Goal: Communication & Community: Answer question/provide support

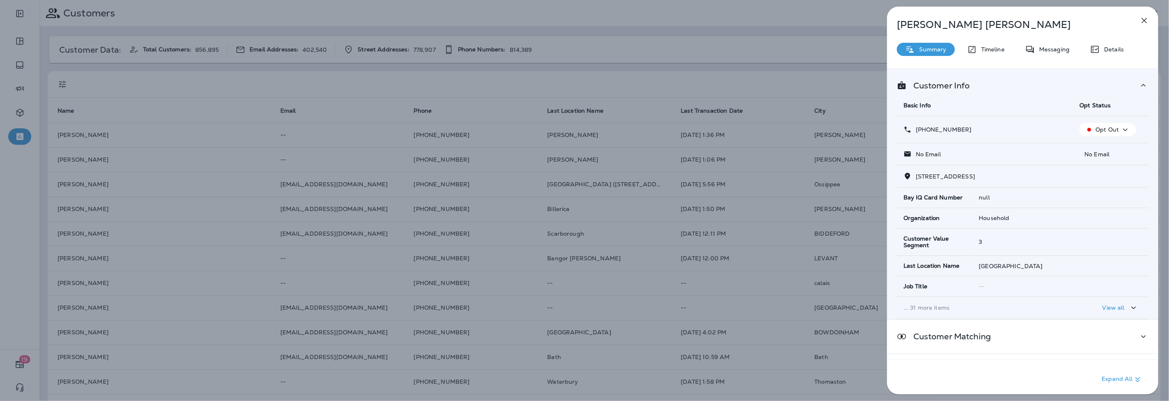
click at [1142, 18] on icon "button" at bounding box center [1144, 20] width 5 height 5
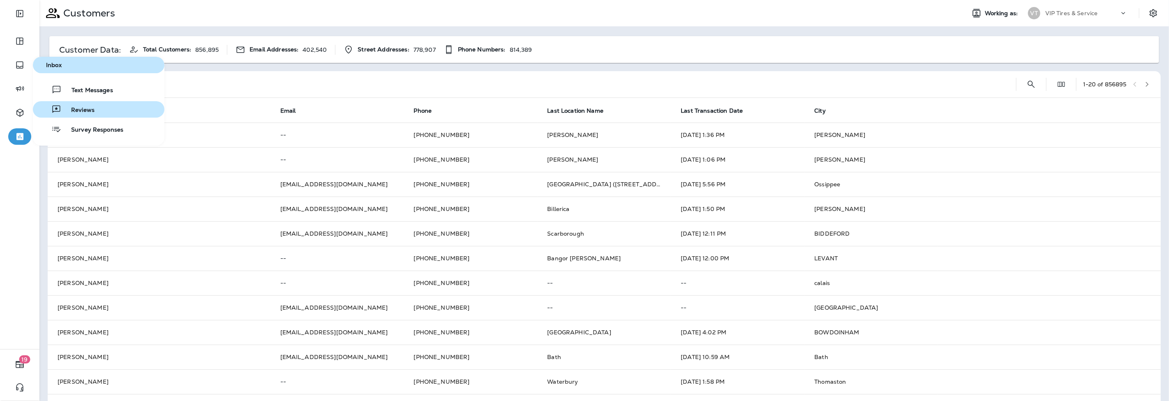
click at [66, 109] on span "Reviews" at bounding box center [77, 110] width 33 height 8
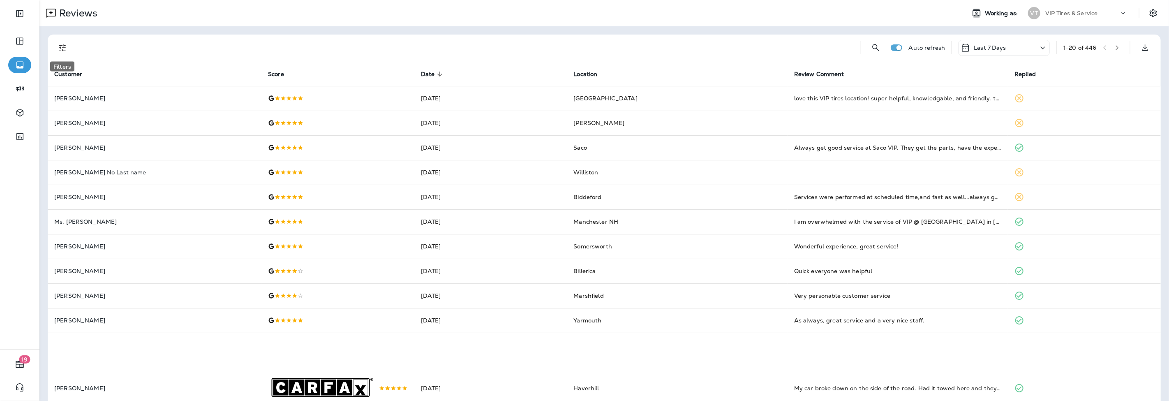
click at [66, 50] on icon "Filters" at bounding box center [63, 48] width 10 height 10
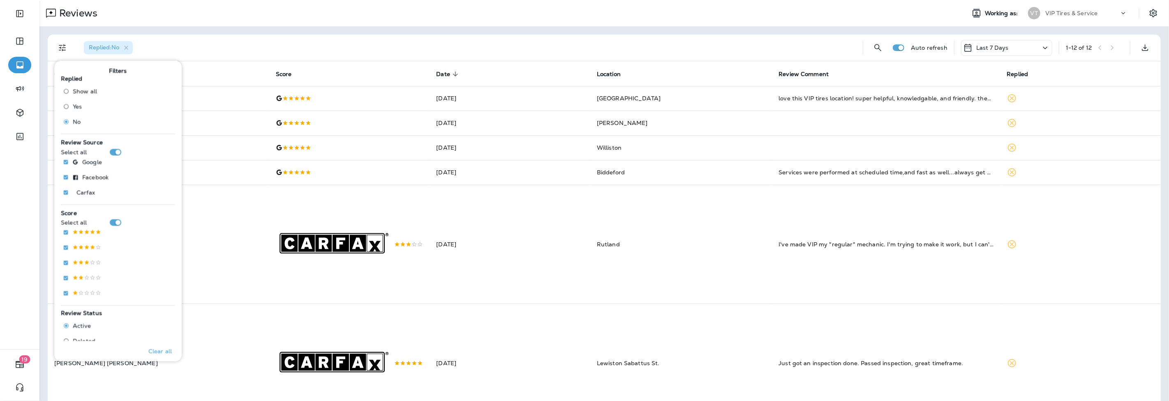
click at [298, 46] on div "Replied : No" at bounding box center [466, 48] width 779 height 26
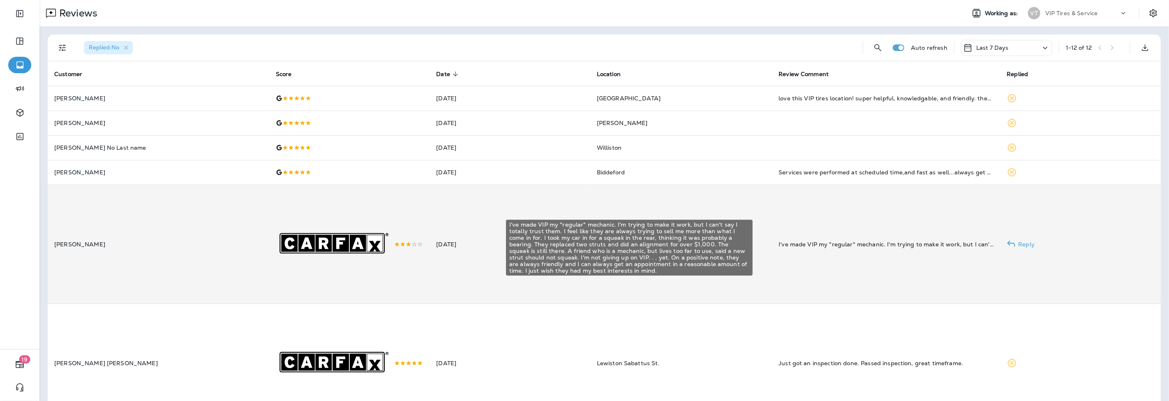
click at [805, 247] on div "I've made VIP my "regular" mechanic. I'm trying to make it work, but I can't sa…" at bounding box center [886, 244] width 215 height 8
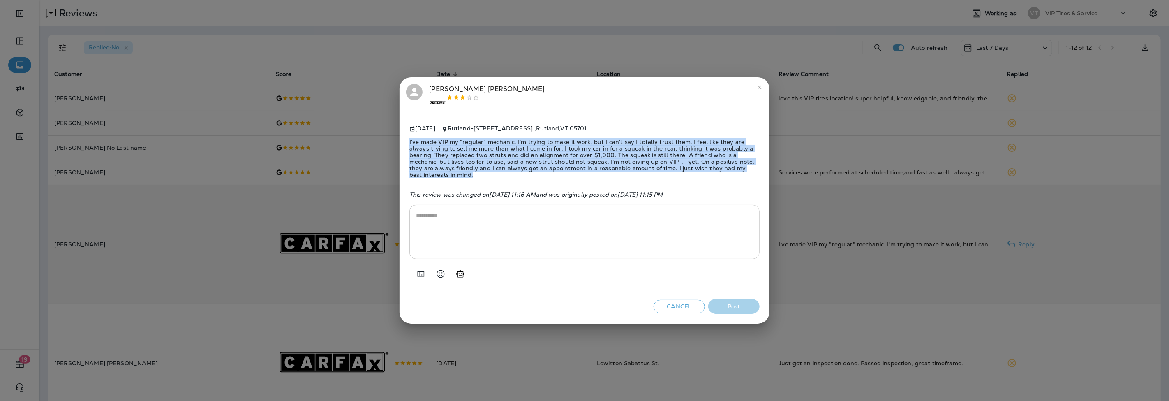
drag, startPoint x: 737, startPoint y: 166, endPoint x: 404, endPoint y: 139, distance: 333.3
click at [404, 139] on div "[DATE] Rutland - [STREET_ADDRESS] I've made VIP my "regular" mechanic. I'm tryi…" at bounding box center [585, 203] width 370 height 171
copy span "I've made VIP my "regular" mechanic. I'm trying to make it work, but I can't sa…"
click at [438, 225] on textarea at bounding box center [584, 231] width 337 height 41
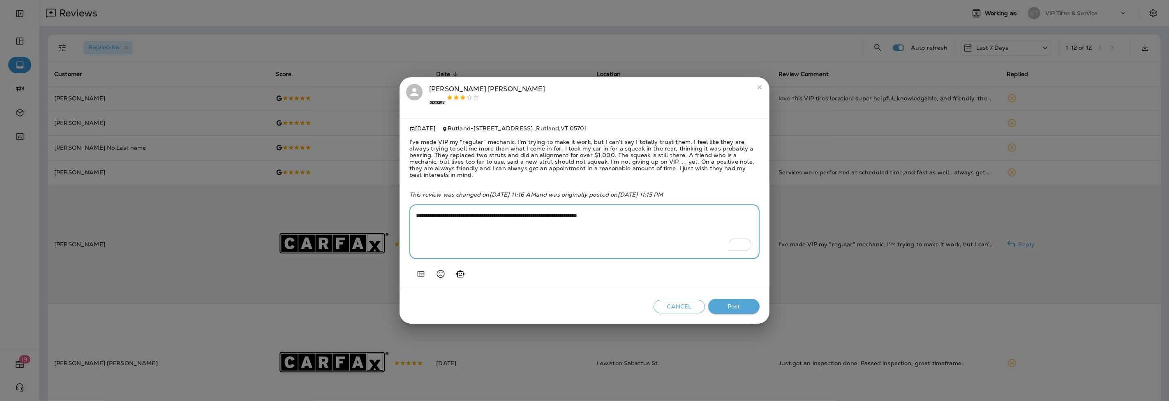
click at [635, 211] on textarea "**********" at bounding box center [584, 231] width 337 height 41
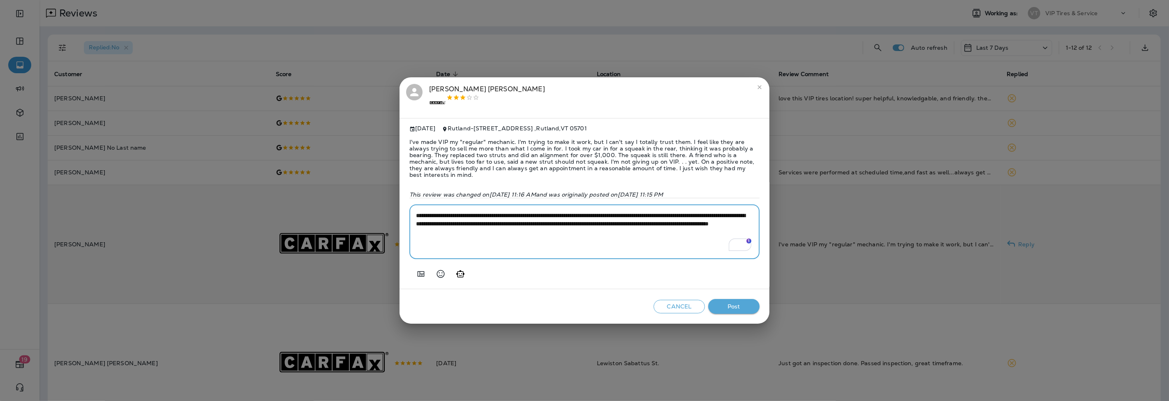
click at [627, 230] on textarea "**********" at bounding box center [584, 231] width 337 height 41
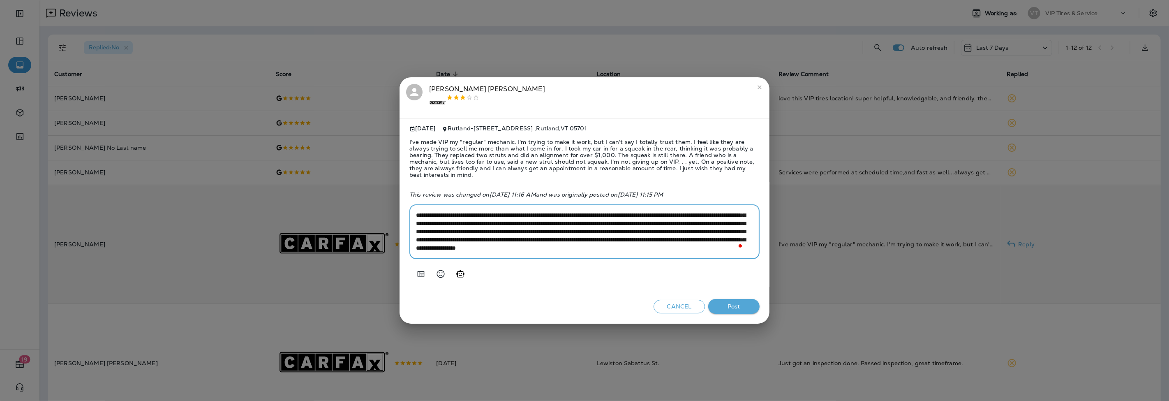
scroll to position [25, 0]
type textarea "**********"
click at [518, 152] on span "I've made VIP my "regular" mechanic. I'm trying to make it work, but I can't sa…" at bounding box center [584, 158] width 350 height 53
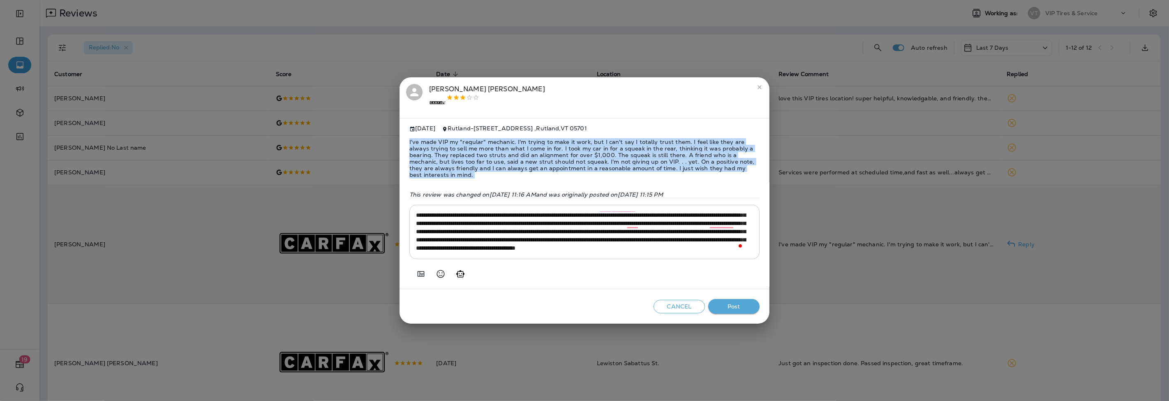
click at [518, 152] on span "I've made VIP my "regular" mechanic. I'm trying to make it work, but I can't sa…" at bounding box center [584, 158] width 350 height 53
copy span "I've made VIP my "regular" mechanic. I'm trying to make it work, but I can't sa…"
click at [742, 299] on button "Post" at bounding box center [733, 306] width 51 height 15
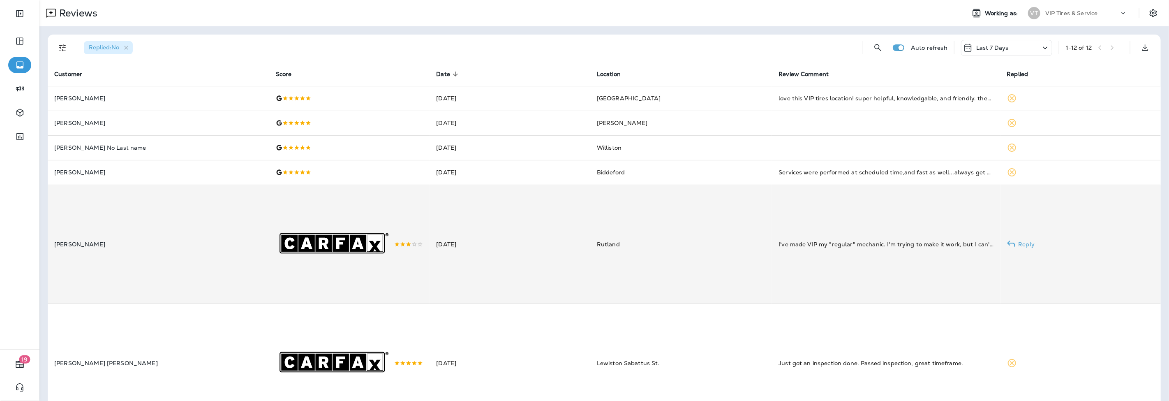
click at [276, 213] on icon ".st0{fill-rule:evenodd;clip-rule:evenodd;fill:#FFFFFF;} .st1{fill-rule:evenodd;…" at bounding box center [335, 244] width 119 height 119
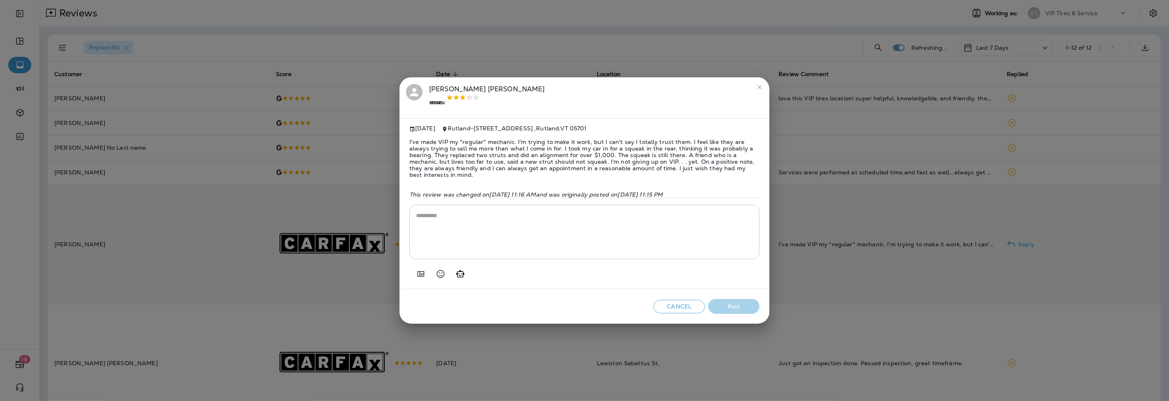
click at [451, 93] on div "[PERSON_NAME] .st0{fill-rule:evenodd;clip-rule:evenodd;fill:#FFFFFF;} .st1{fill…" at bounding box center [487, 98] width 116 height 28
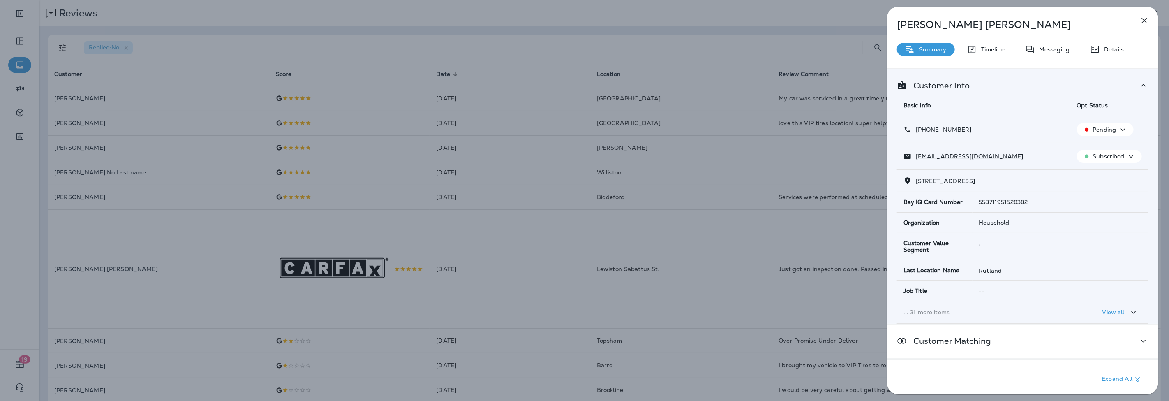
drag, startPoint x: 971, startPoint y: 128, endPoint x: 924, endPoint y: 129, distance: 47.3
click at [924, 129] on div "[PHONE_NUMBER]" at bounding box center [983, 129] width 160 height 9
copy p "[PHONE_NUMBER]"
drag, startPoint x: 973, startPoint y: 157, endPoint x: 906, endPoint y: 157, distance: 67.4
click at [906, 157] on div "[EMAIL_ADDRESS][DOMAIN_NAME]" at bounding box center [983, 156] width 160 height 9
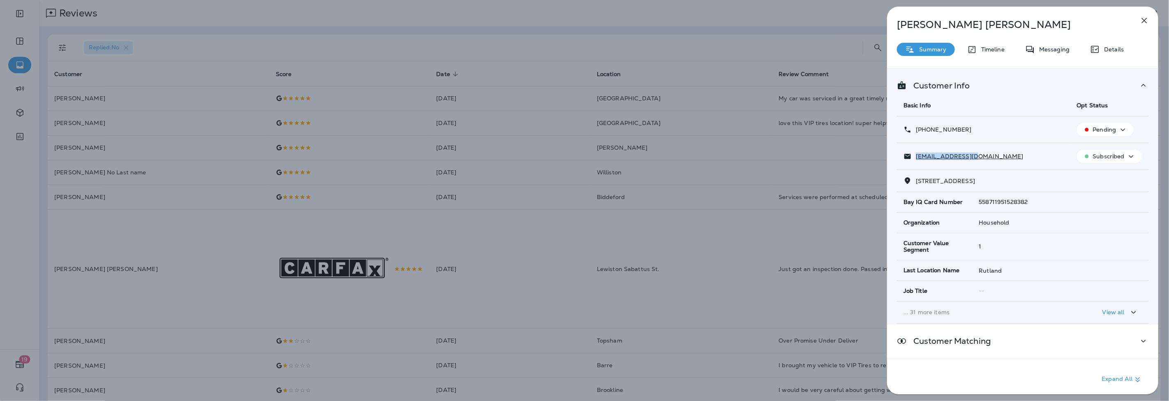
copy p "[EMAIL_ADDRESS][DOMAIN_NAME]"
click at [1145, 20] on icon "button" at bounding box center [1144, 20] width 5 height 5
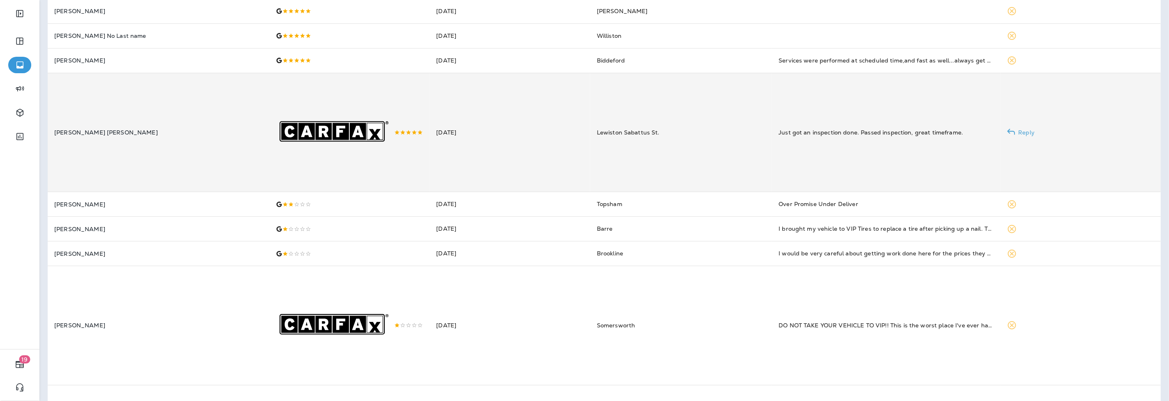
scroll to position [137, 0]
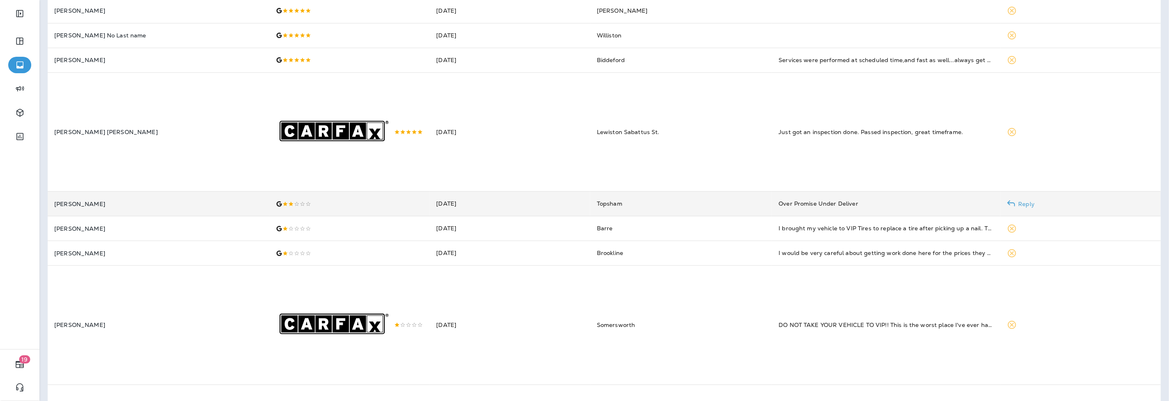
click at [367, 207] on div at bounding box center [350, 204] width 148 height 7
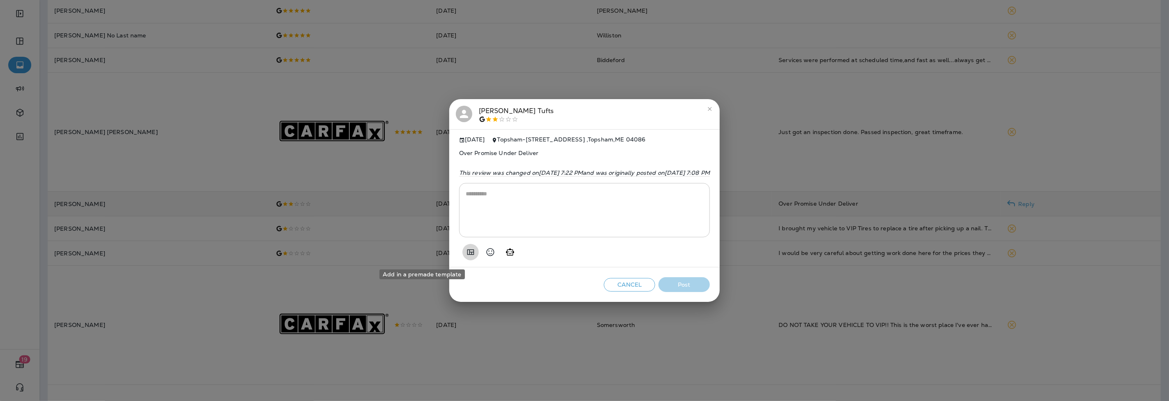
click at [467, 252] on icon "Add in a premade template" at bounding box center [470, 251] width 7 height 5
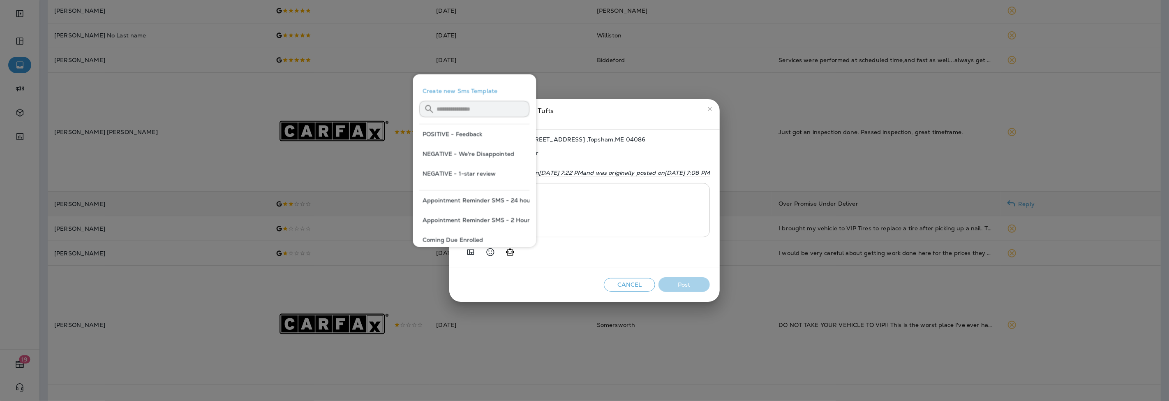
click at [476, 172] on button "NEGATIVE - 1-star review" at bounding box center [474, 174] width 110 height 20
type textarea "**********"
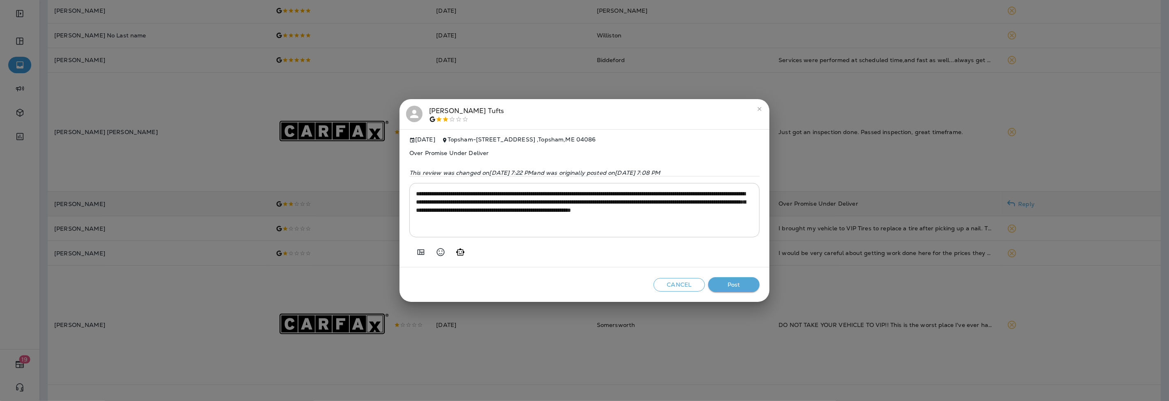
click at [513, 212] on textarea "**********" at bounding box center [584, 209] width 337 height 41
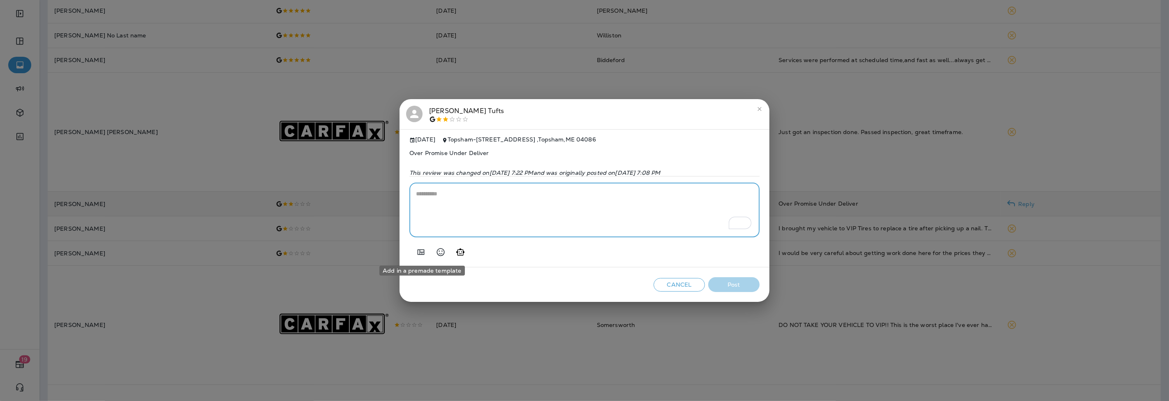
click at [423, 251] on icon "Add in a premade template" at bounding box center [421, 252] width 10 height 10
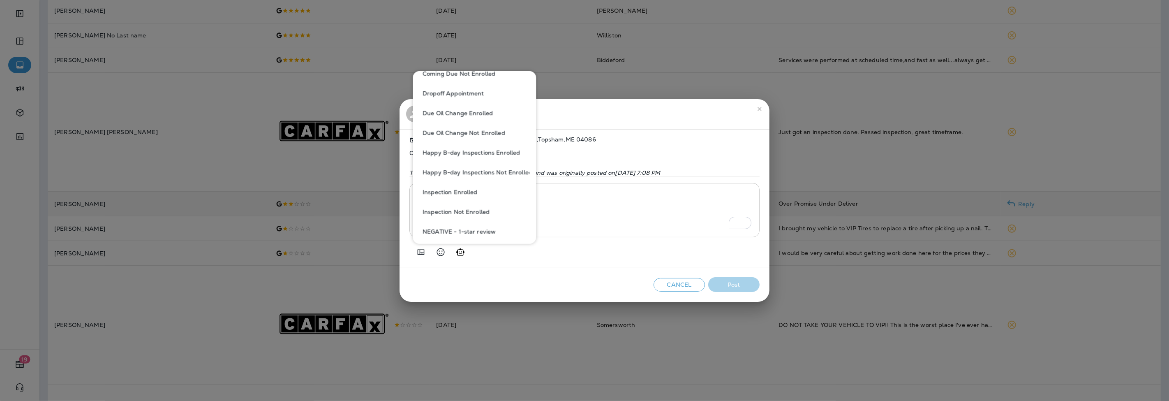
scroll to position [228, 0]
click at [472, 203] on button "NEGATIVE - 2-star review" at bounding box center [474, 206] width 110 height 20
type textarea "**********"
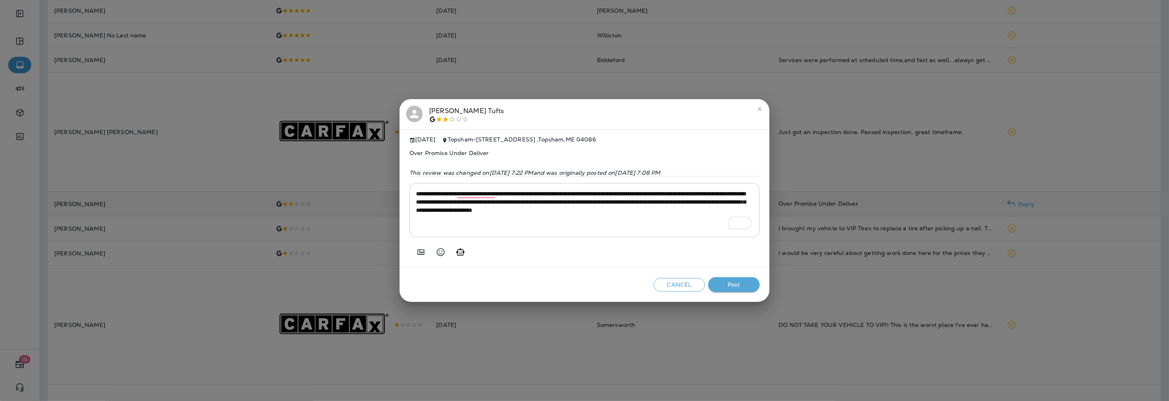
click at [460, 145] on span "Over Promise Under Deliver" at bounding box center [584, 153] width 350 height 20
copy span "Over Promise Under Deliver"
click at [726, 280] on button "Post" at bounding box center [733, 284] width 51 height 15
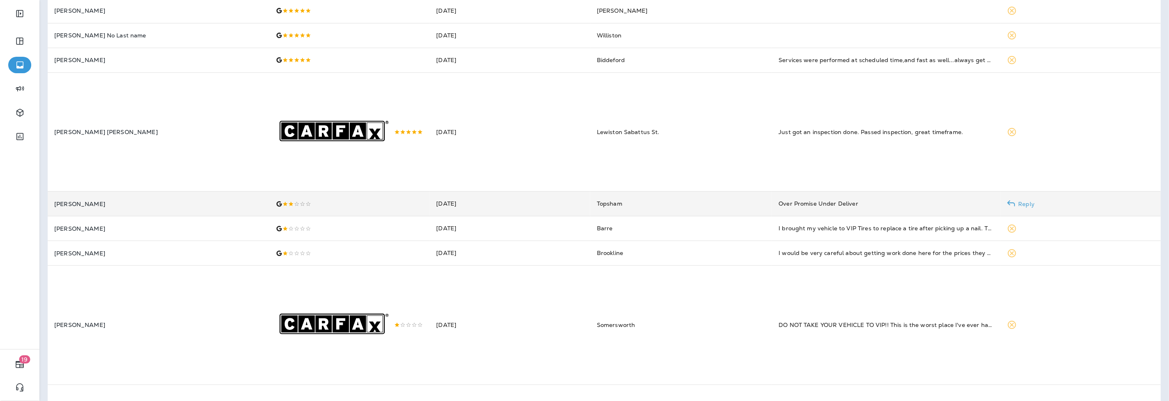
click at [314, 215] on td at bounding box center [349, 204] width 161 height 25
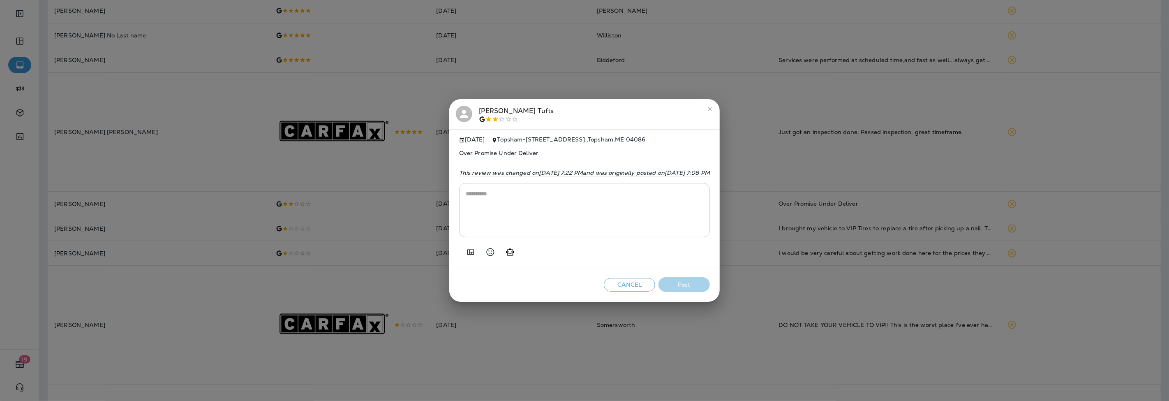
click at [479, 106] on div "[PERSON_NAME]" at bounding box center [516, 114] width 75 height 17
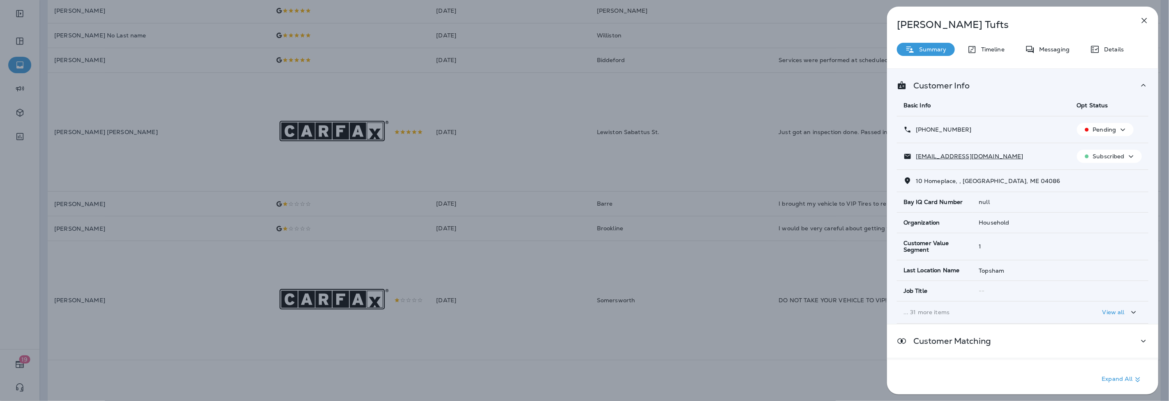
drag, startPoint x: 965, startPoint y: 129, endPoint x: 924, endPoint y: 129, distance: 41.5
click at [924, 129] on div "[PHONE_NUMBER]" at bounding box center [983, 129] width 160 height 9
copy p "[PHONE_NUMBER]"
drag, startPoint x: 976, startPoint y: 155, endPoint x: 915, endPoint y: 161, distance: 61.1
click at [915, 161] on td "[EMAIL_ADDRESS][DOMAIN_NAME]" at bounding box center [983, 156] width 173 height 27
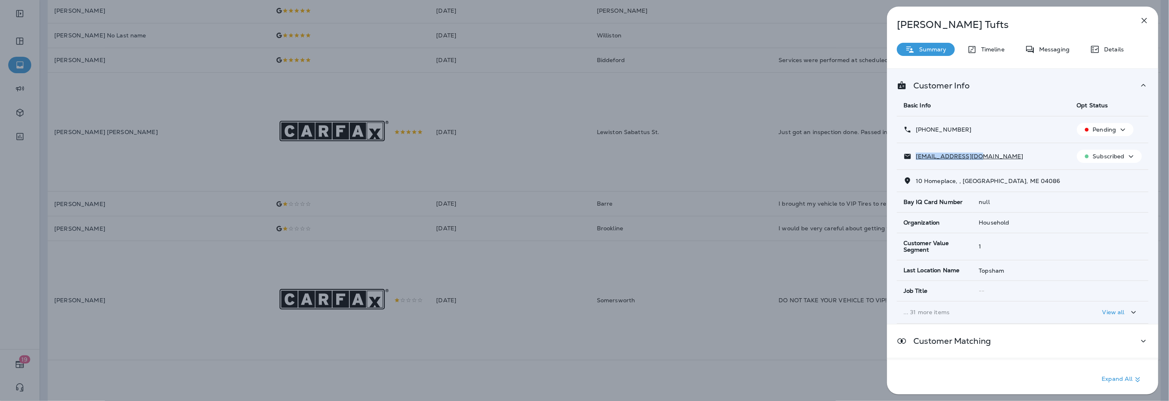
copy p "[EMAIL_ADDRESS][DOMAIN_NAME]"
click at [1143, 18] on icon "button" at bounding box center [1144, 21] width 10 height 10
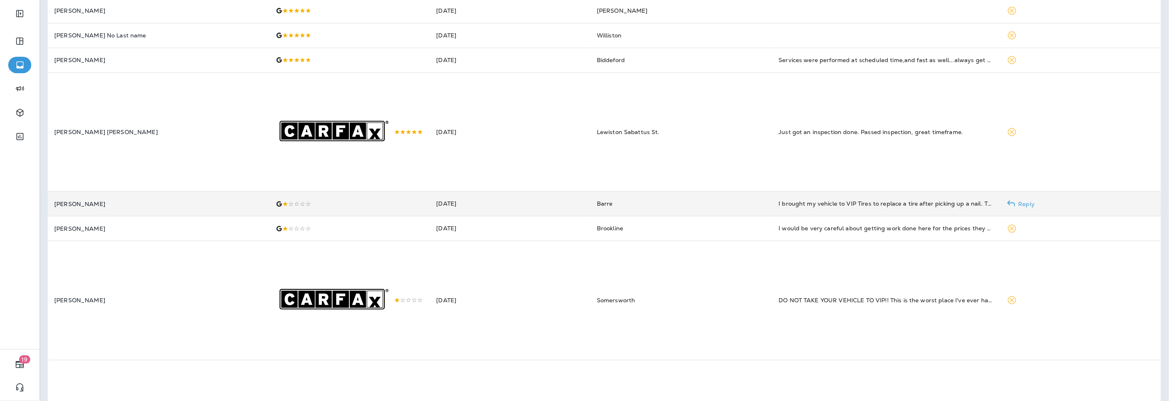
click at [186, 207] on p "[PERSON_NAME]" at bounding box center [158, 204] width 208 height 7
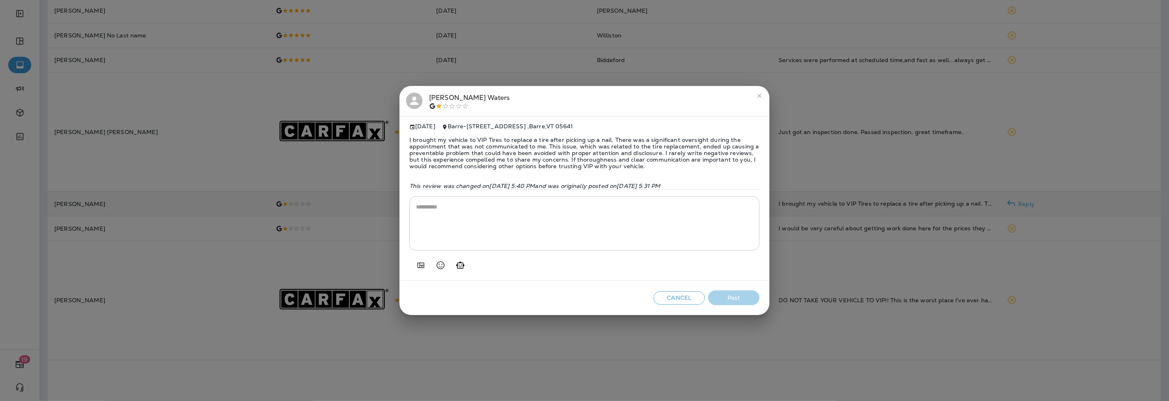
click at [508, 142] on span "I brought my vehicle to VIP Tires to replace a tire after picking up a nail. Th…" at bounding box center [584, 153] width 350 height 46
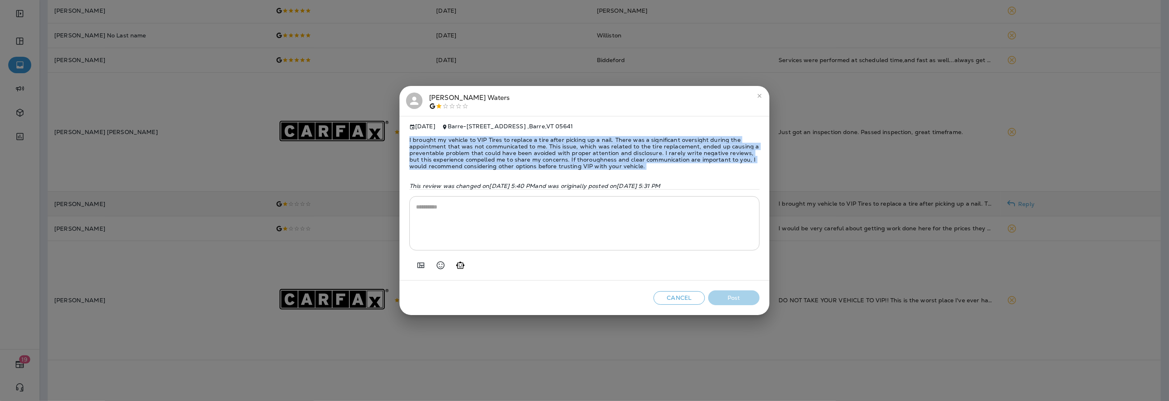
click at [508, 142] on span "I brought my vehicle to VIP Tires to replace a tire after picking up a nail. Th…" at bounding box center [584, 153] width 350 height 46
copy span "I brought my vehicle to VIP Tires to replace a tire after picking up a nail. Th…"
click at [418, 266] on icon "Add in a premade template" at bounding box center [421, 265] width 10 height 10
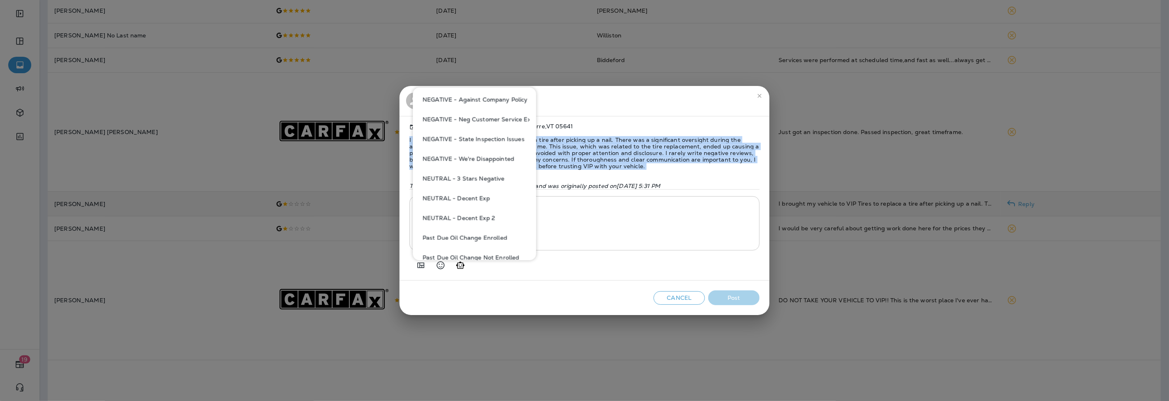
scroll to position [411, 0]
click at [486, 120] on button "NEGATIVE - We're Disappointed" at bounding box center [474, 118] width 110 height 20
type textarea "**********"
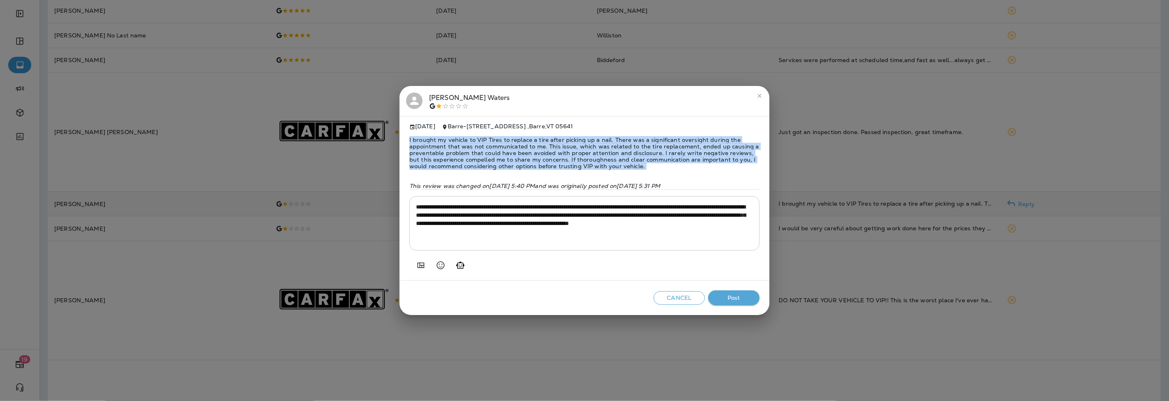
click at [740, 298] on button "Post" at bounding box center [733, 297] width 51 height 15
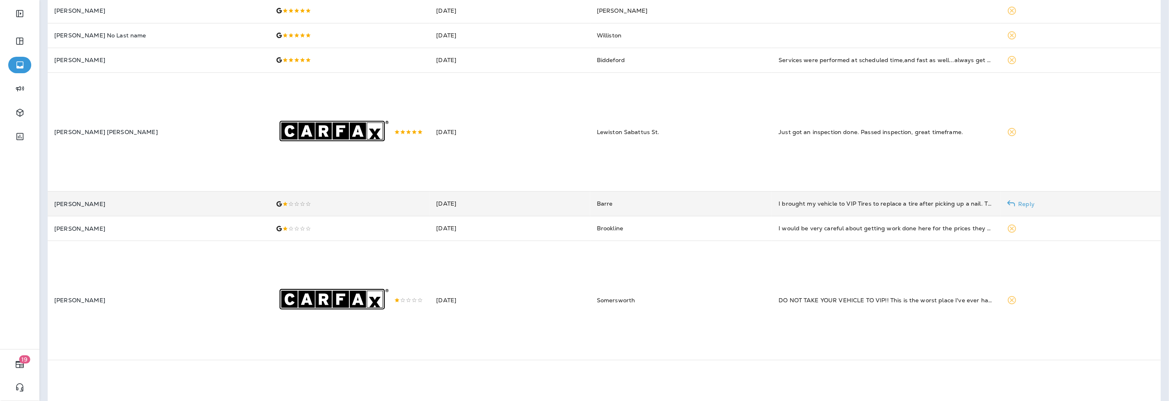
click at [337, 215] on td at bounding box center [349, 204] width 161 height 25
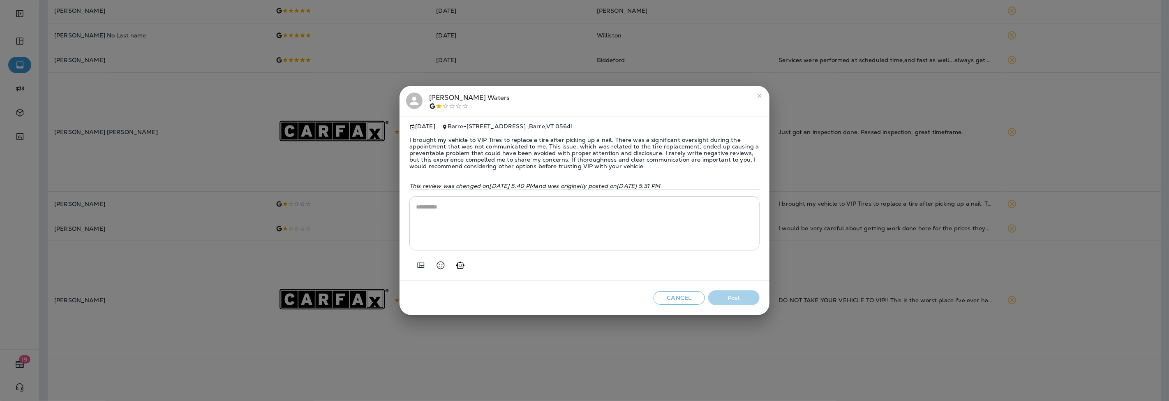
click at [440, 93] on div "[PERSON_NAME]" at bounding box center [469, 100] width 81 height 17
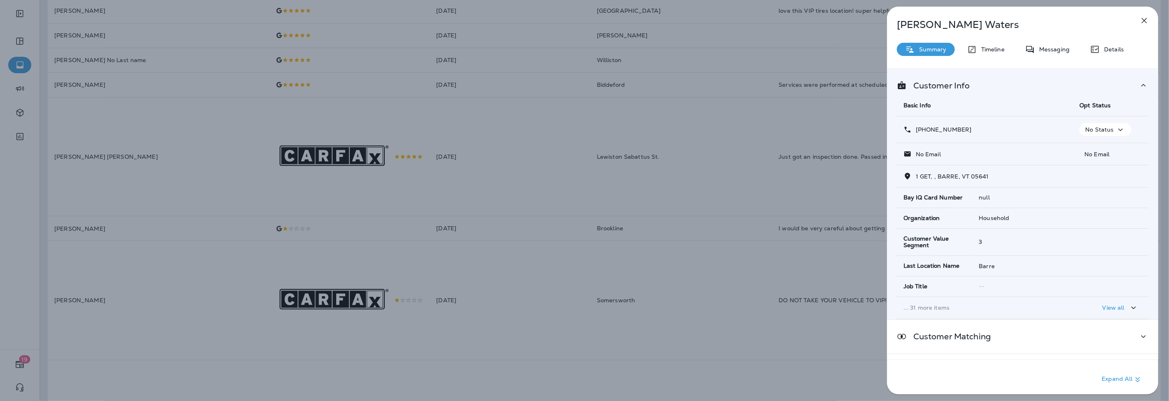
drag, startPoint x: 975, startPoint y: 128, endPoint x: 923, endPoint y: 131, distance: 51.9
click at [923, 131] on div "[PHONE_NUMBER]" at bounding box center [984, 129] width 163 height 9
copy p "[PHONE_NUMBER]"
click at [1148, 23] on icon "button" at bounding box center [1144, 21] width 10 height 10
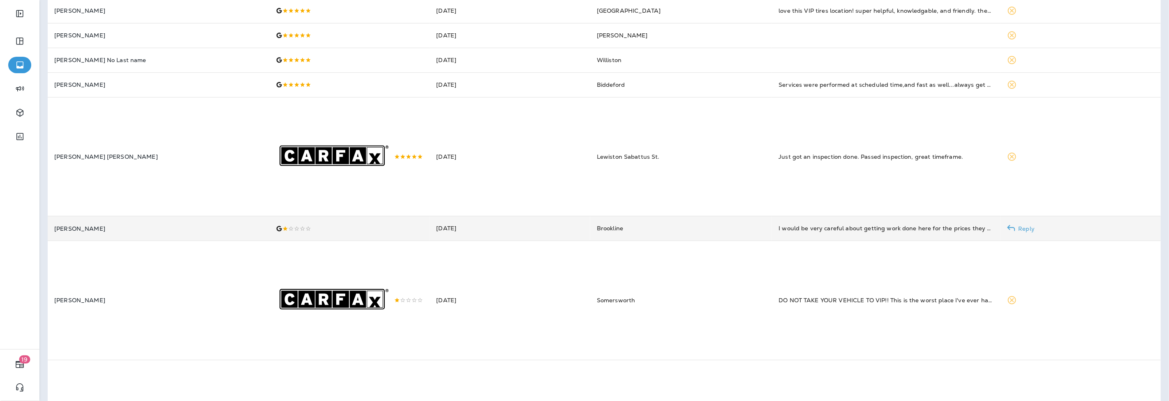
click at [269, 240] on td at bounding box center [349, 228] width 161 height 25
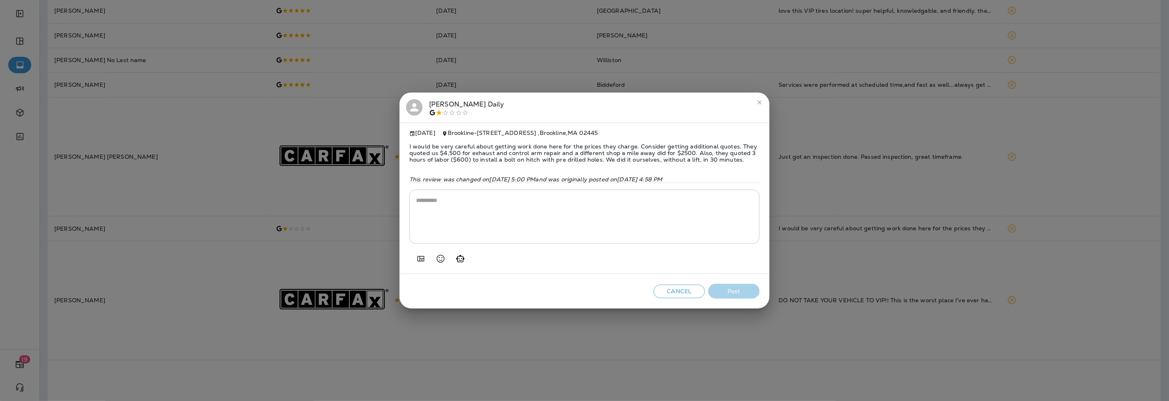
click at [443, 155] on span "I would be very careful about getting work done here for the prices they charge…" at bounding box center [584, 152] width 350 height 33
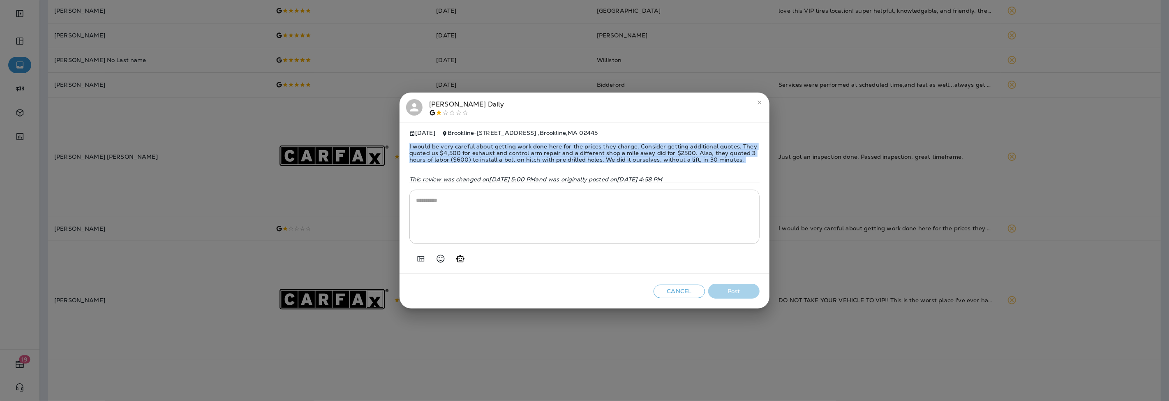
click at [443, 155] on span "I would be very careful about getting work done here for the prices they charge…" at bounding box center [584, 152] width 350 height 33
copy span "I would be very careful about getting work done here for the prices they charge…"
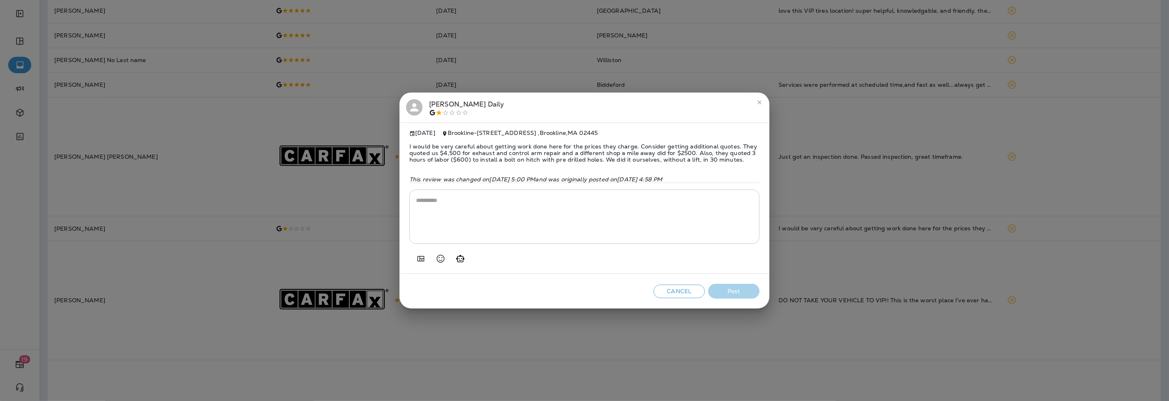
click at [443, 100] on div "[PERSON_NAME]" at bounding box center [466, 107] width 75 height 17
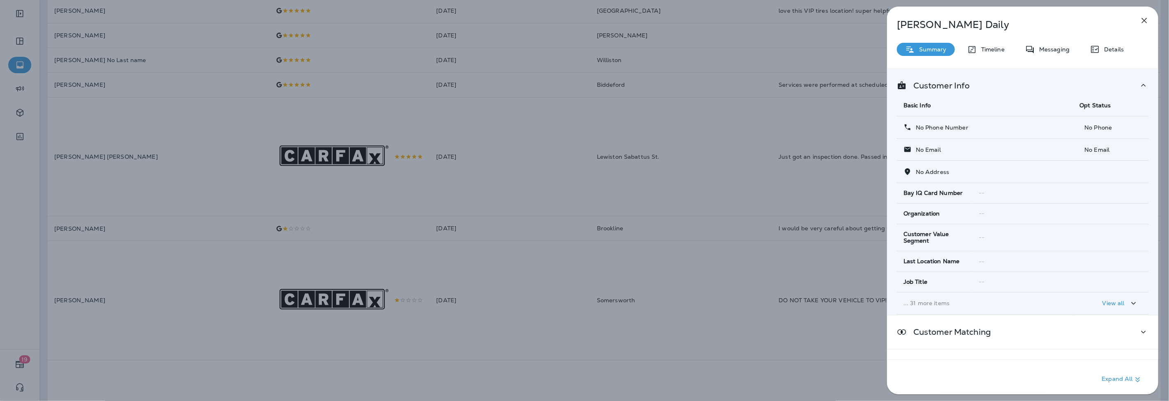
click at [446, 312] on div "[PERSON_NAME] Daily Summary Timeline Messaging Details Customer Info Basic Info…" at bounding box center [584, 200] width 1169 height 401
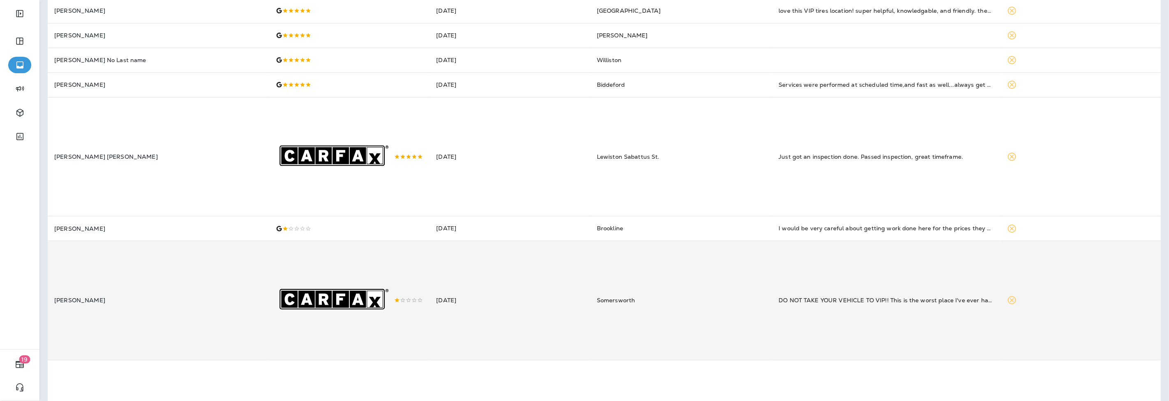
click at [839, 305] on td "DO NOT TAKE YOUR VEHICLE TO VIP!! This is the worst place I've ever had one of …" at bounding box center [886, 300] width 228 height 119
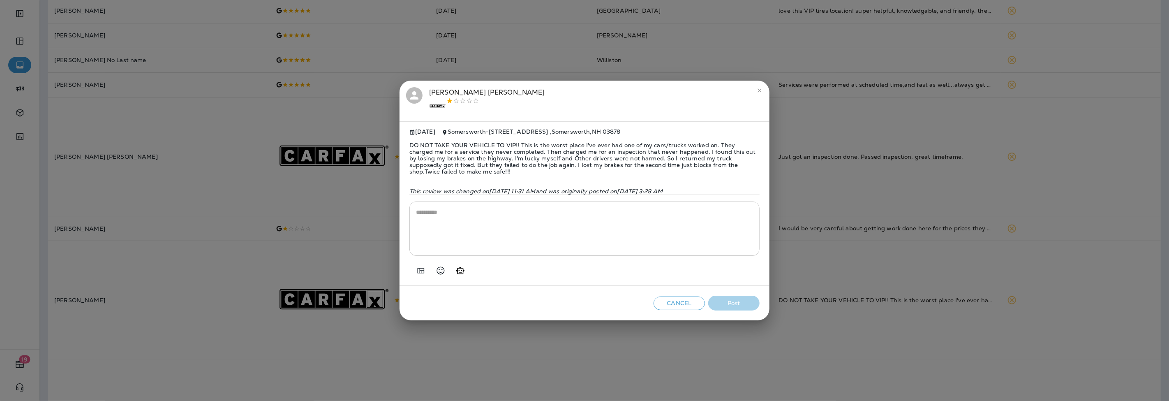
click at [478, 157] on span "DO NOT TAKE YOUR VEHICLE TO VIP!! This is the worst place I've ever had one of …" at bounding box center [584, 158] width 350 height 46
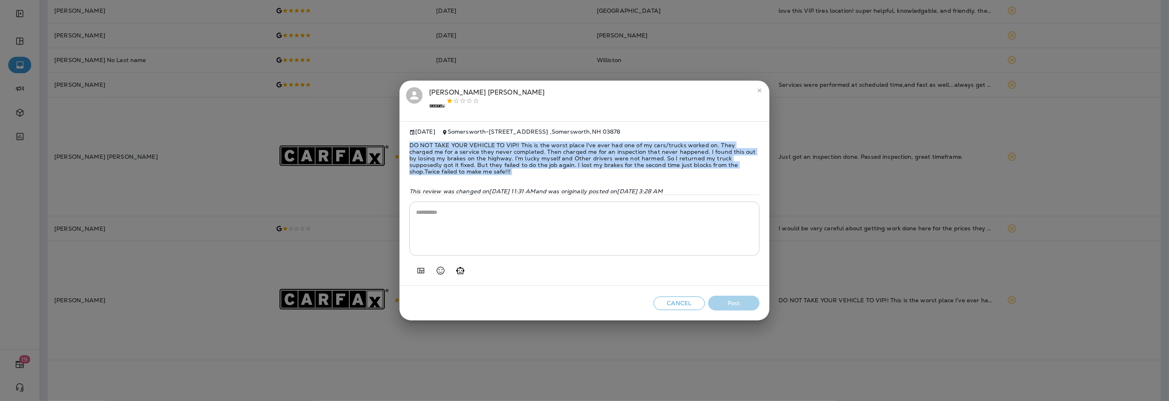
click at [478, 157] on span "DO NOT TAKE YOUR VEHICLE TO VIP!! This is the worst place I've ever had one of …" at bounding box center [584, 158] width 350 height 46
click at [418, 272] on icon "Add in a premade template" at bounding box center [421, 270] width 7 height 5
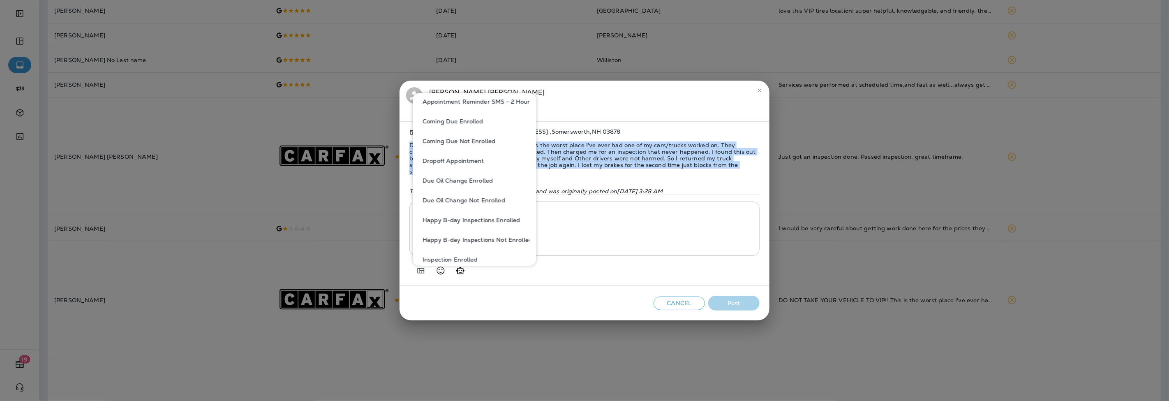
scroll to position [183, 0]
drag, startPoint x: 615, startPoint y: 152, endPoint x: 608, endPoint y: 150, distance: 6.8
click at [611, 150] on span "DO NOT TAKE YOUR VEHICLE TO VIP!! This is the worst place I've ever had one of …" at bounding box center [584, 158] width 350 height 46
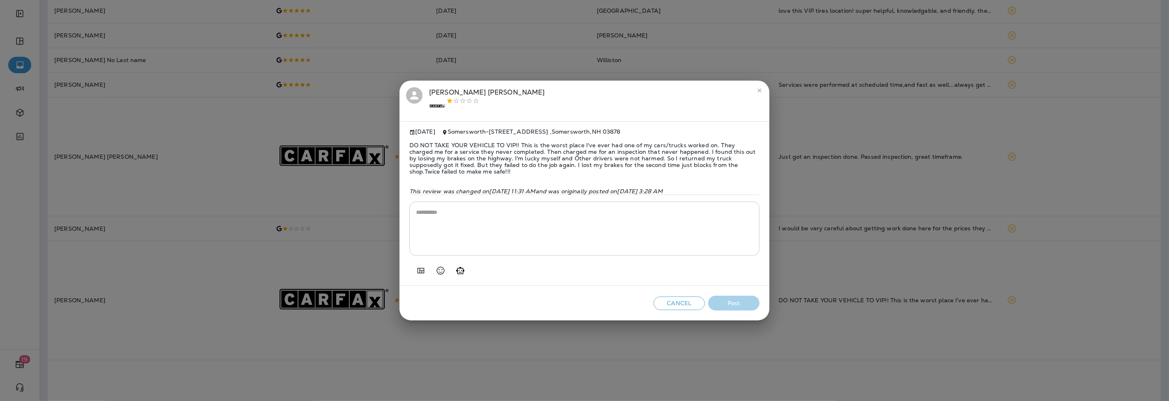
click at [582, 151] on span "DO NOT TAKE YOUR VEHICLE TO VIP!! This is the worst place I've ever had one of …" at bounding box center [584, 158] width 350 height 46
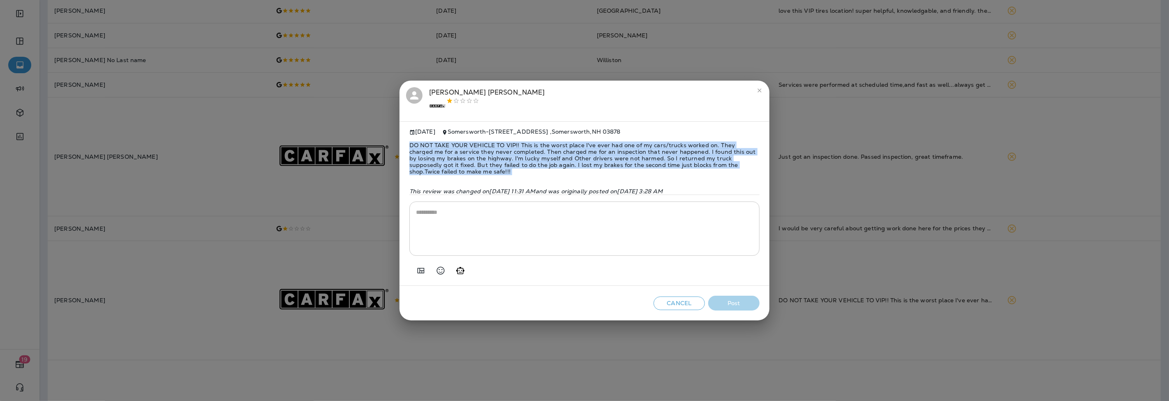
click at [582, 151] on span "DO NOT TAKE YOUR VEHICLE TO VIP!! This is the worst place I've ever had one of …" at bounding box center [584, 158] width 350 height 46
click at [448, 218] on textarea at bounding box center [584, 228] width 337 height 41
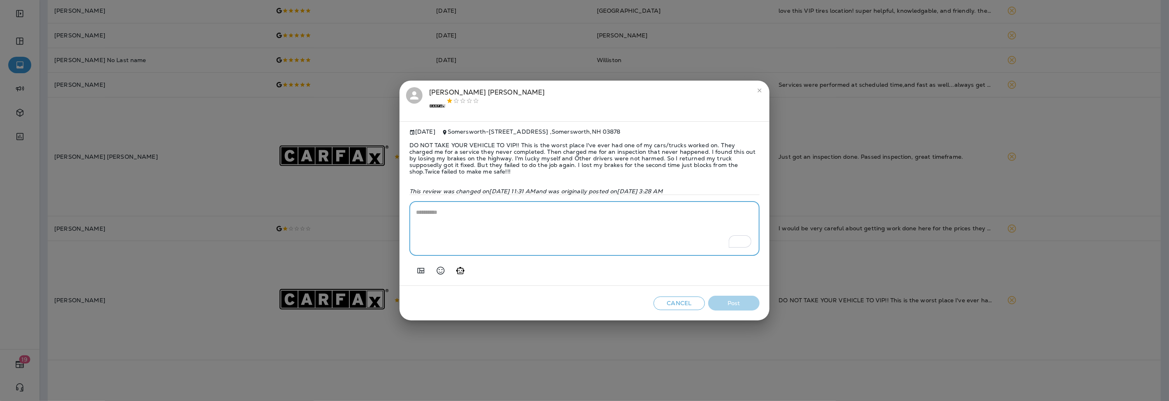
paste textarea "**********"
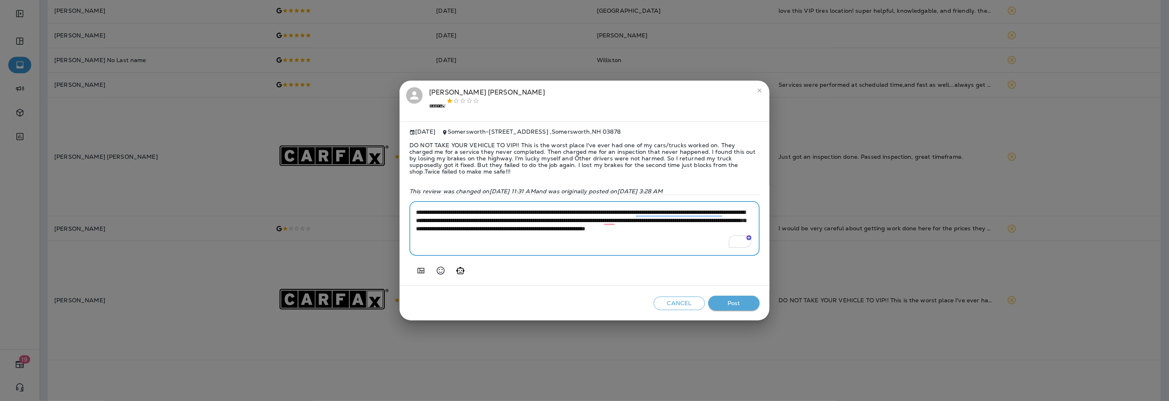
click at [420, 211] on textarea "**********" at bounding box center [584, 228] width 337 height 41
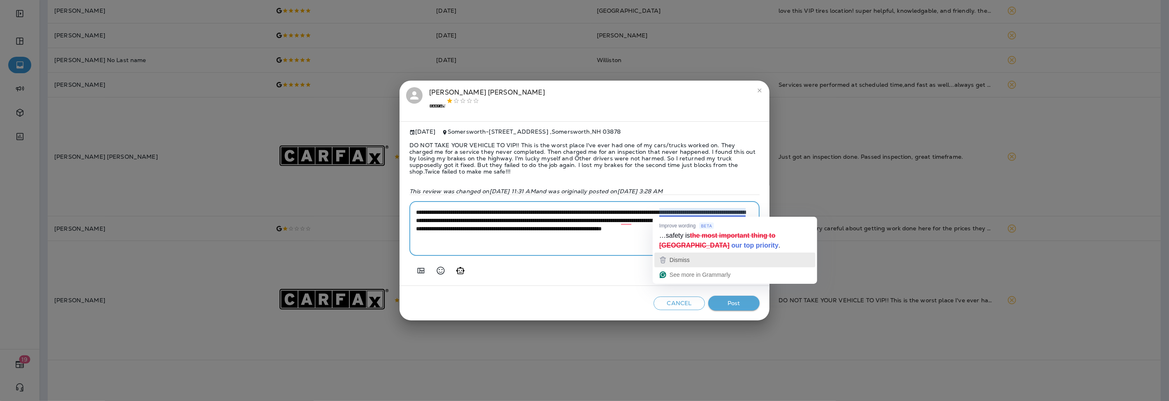
click at [692, 262] on div "Dismiss" at bounding box center [735, 260] width 154 height 12
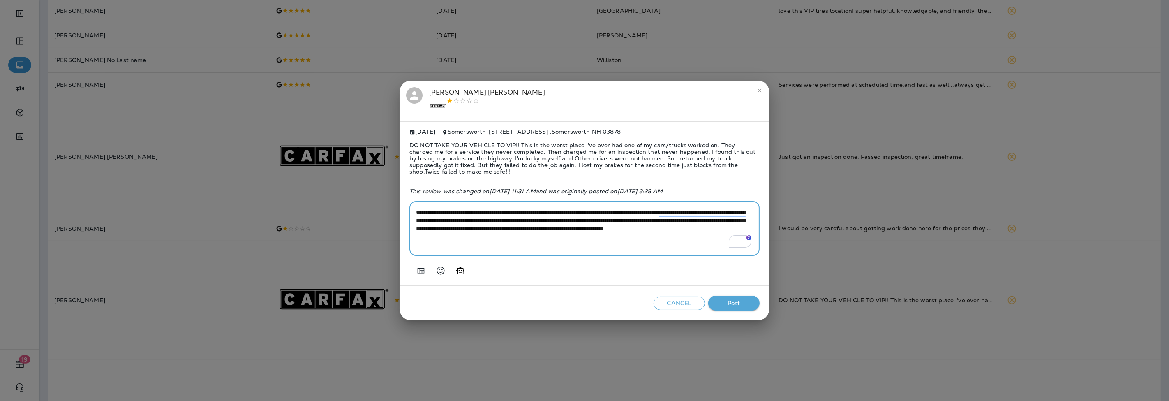
type textarea "**********"
click at [554, 145] on span "DO NOT TAKE YOUR VEHICLE TO VIP!! This is the worst place I've ever had one of …" at bounding box center [584, 158] width 350 height 46
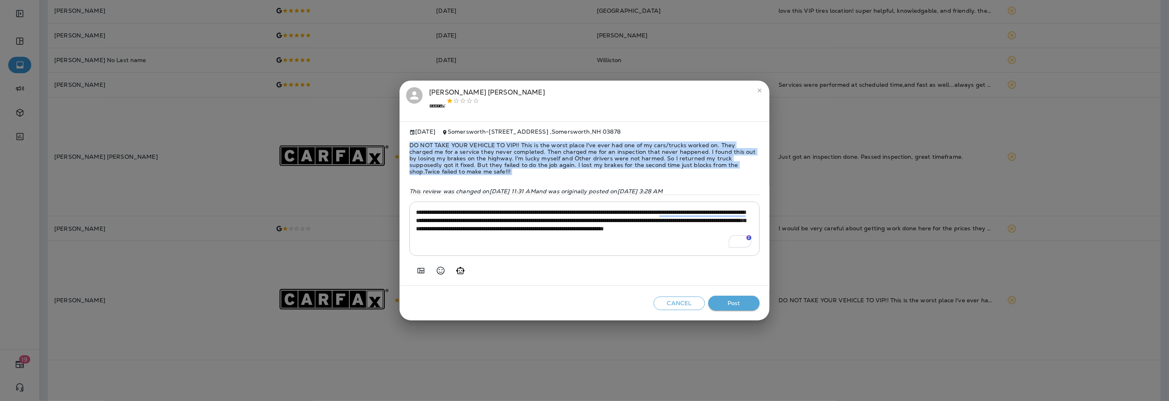
click at [554, 145] on span "DO NOT TAKE YOUR VEHICLE TO VIP!! This is the worst place I've ever had one of …" at bounding box center [584, 158] width 350 height 46
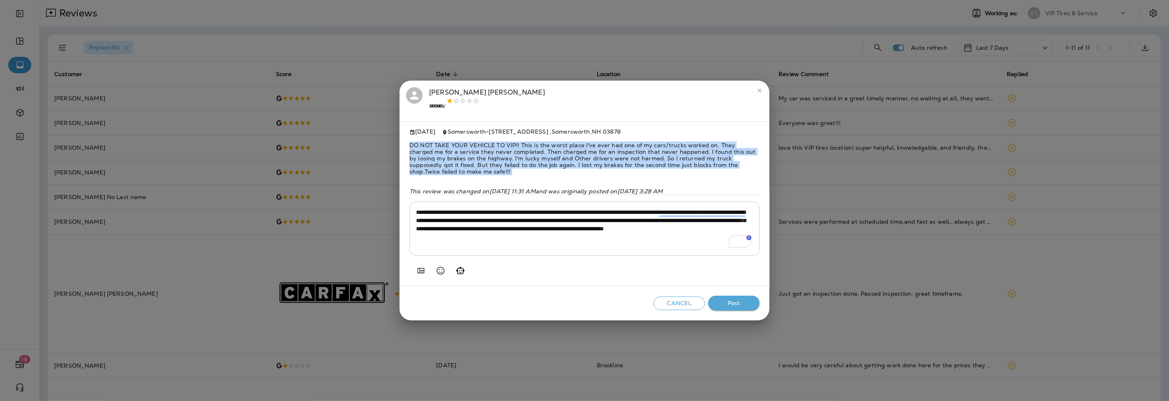
scroll to position [137, 0]
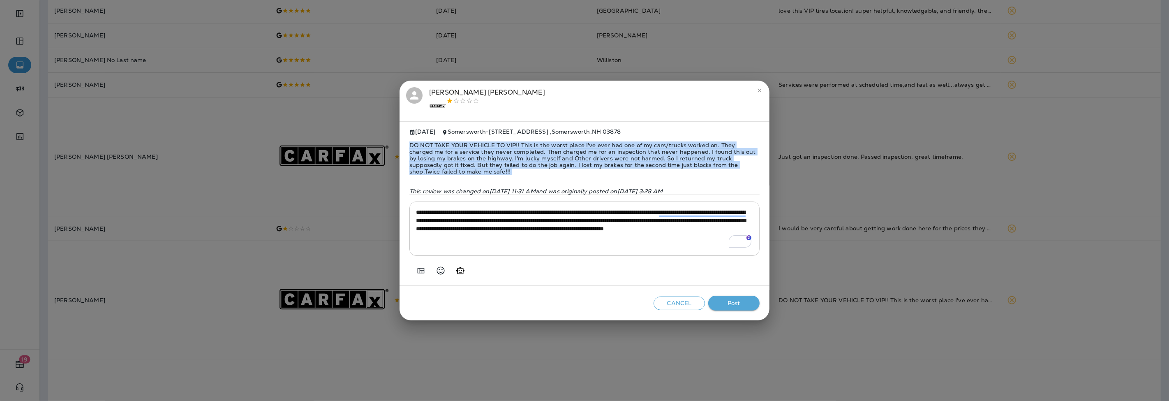
click at [744, 303] on button "Post" at bounding box center [733, 303] width 51 height 15
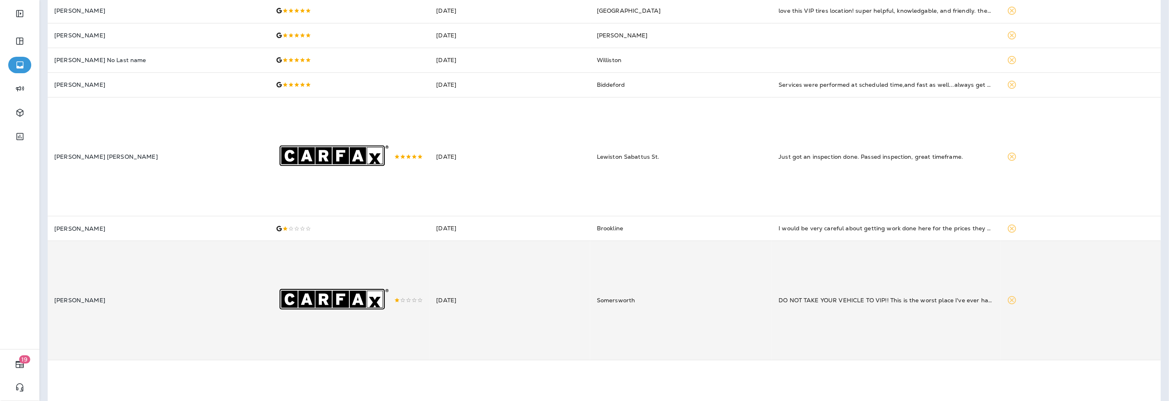
click at [395, 284] on td ".st0{fill-rule:evenodd;clip-rule:evenodd;fill:#FFFFFF;} .st1{fill-rule:evenodd;…" at bounding box center [349, 300] width 161 height 119
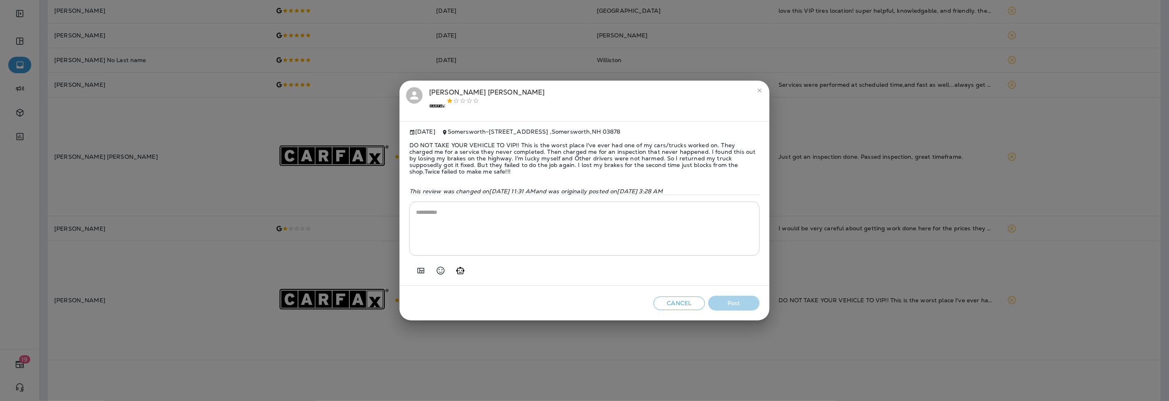
click at [451, 93] on div "Andrew Lopez .st0{fill-rule:evenodd;clip-rule:evenodd;fill:#FFFFFF;} .st1{fill-…" at bounding box center [487, 101] width 116 height 28
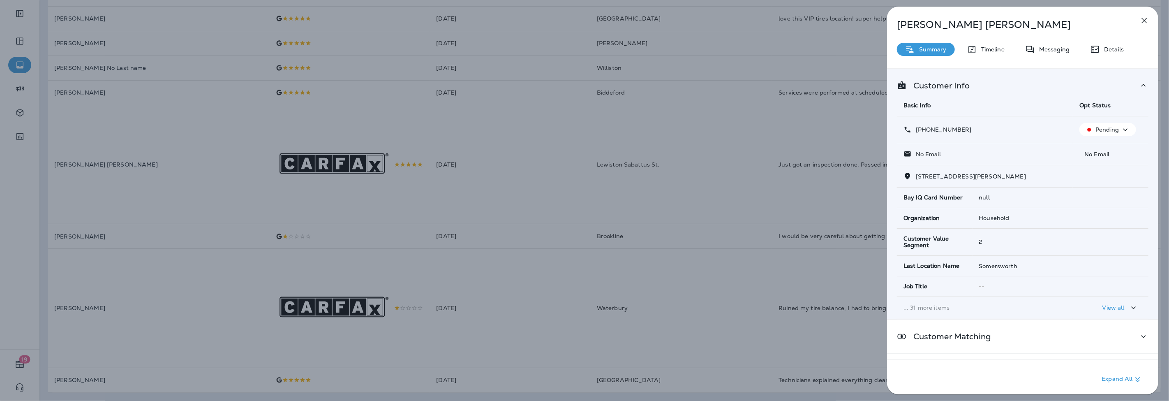
drag, startPoint x: 969, startPoint y: 129, endPoint x: 923, endPoint y: 127, distance: 45.7
click at [923, 127] on div "+1 (520) 831-4795" at bounding box center [984, 129] width 163 height 9
copy p "(520) 831-4795"
click at [1144, 22] on icon "button" at bounding box center [1144, 21] width 10 height 10
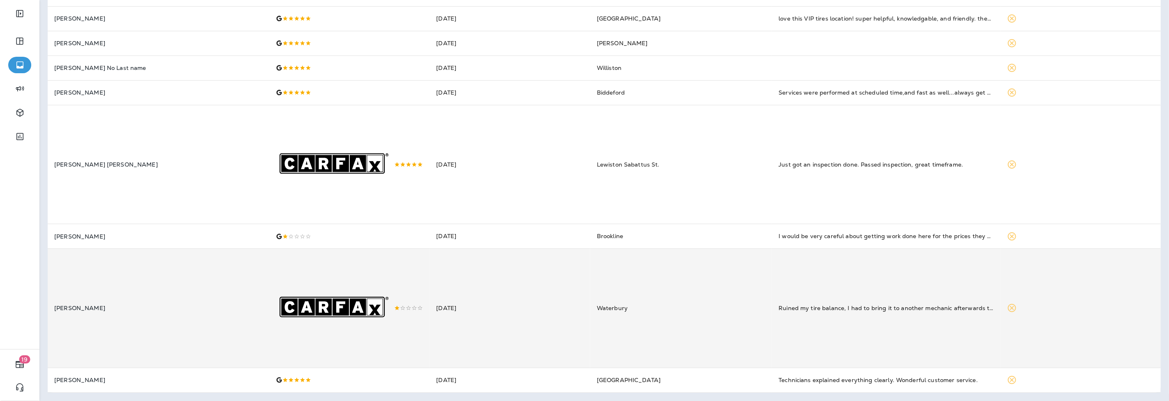
click at [363, 224] on icon ".st0{fill-rule:evenodd;clip-rule:evenodd;fill:#FFFFFF;} .st1{fill-rule:evenodd;…" at bounding box center [335, 164] width 119 height 119
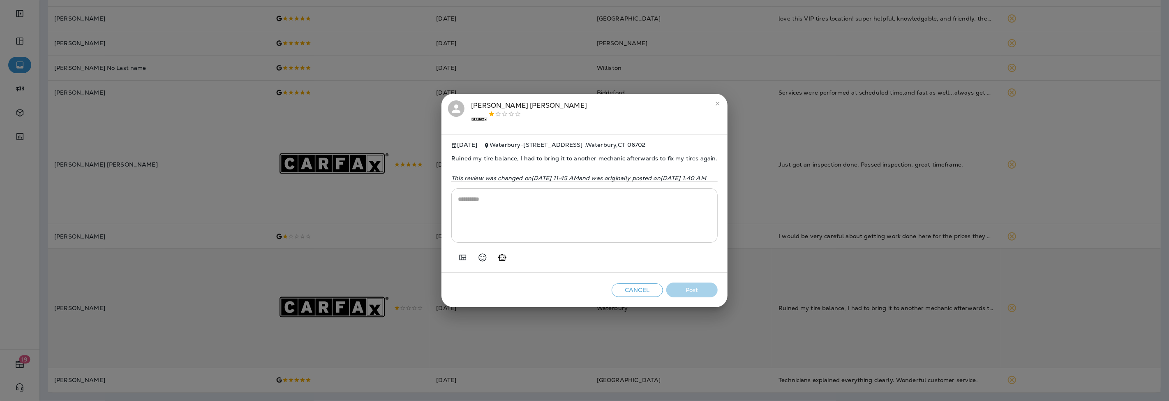
click at [451, 155] on span "Ruined my tire balance, I had to bring it to another mechanic afterwards to fix…" at bounding box center [584, 158] width 266 height 20
copy span "Ruined my tire balance, I had to bring it to another mechanic afterwards to fix…"
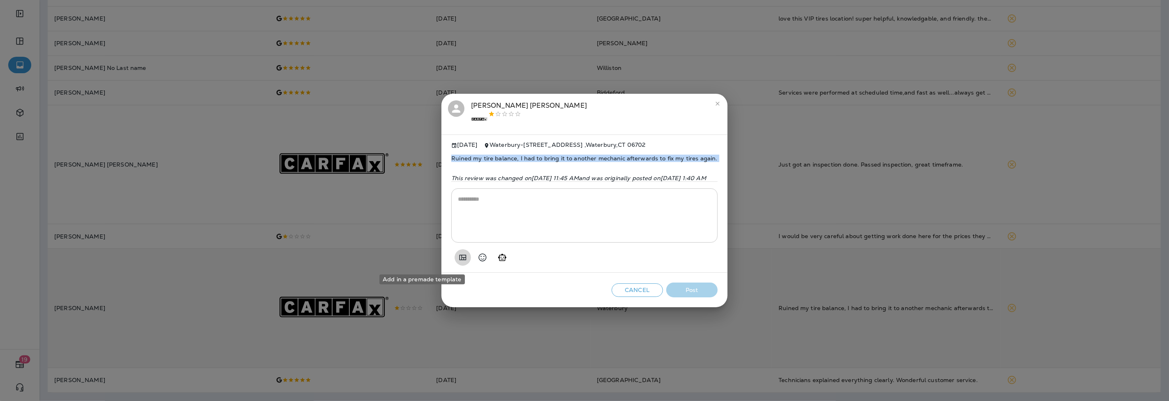
click at [460, 258] on icon "Add in a premade template" at bounding box center [463, 256] width 7 height 5
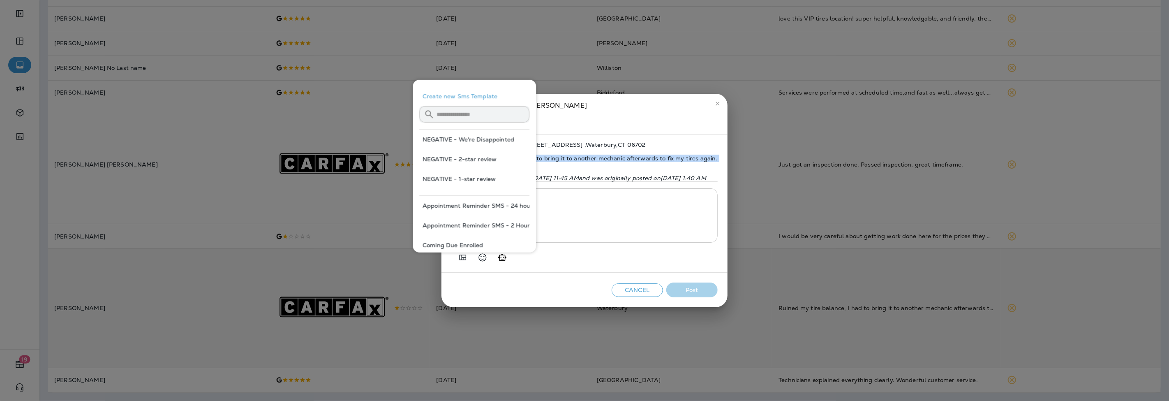
click at [466, 180] on button "NEGATIVE - 1-star review" at bounding box center [474, 179] width 110 height 20
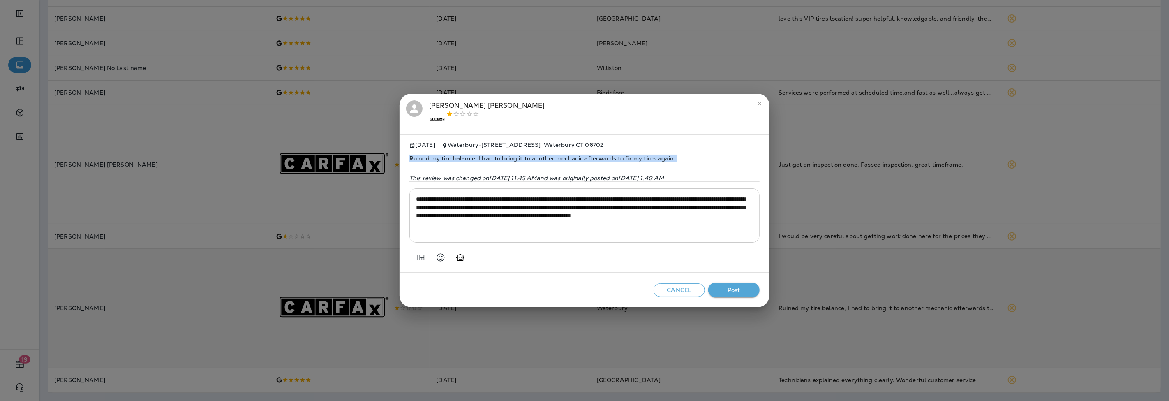
click at [466, 220] on textarea "**********" at bounding box center [584, 215] width 337 height 41
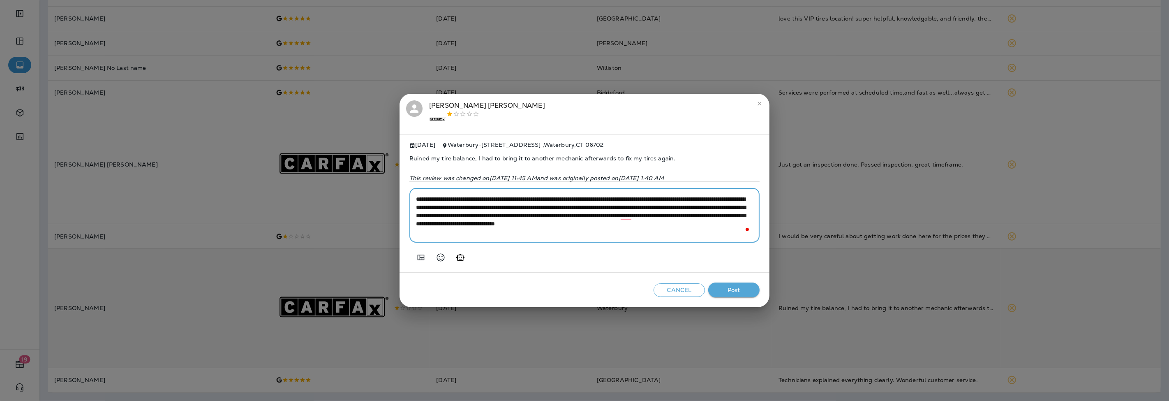
type textarea "**********"
click at [587, 152] on span "Ruined my tire balance, I had to bring it to another mechanic afterwards to fix…" at bounding box center [584, 158] width 350 height 20
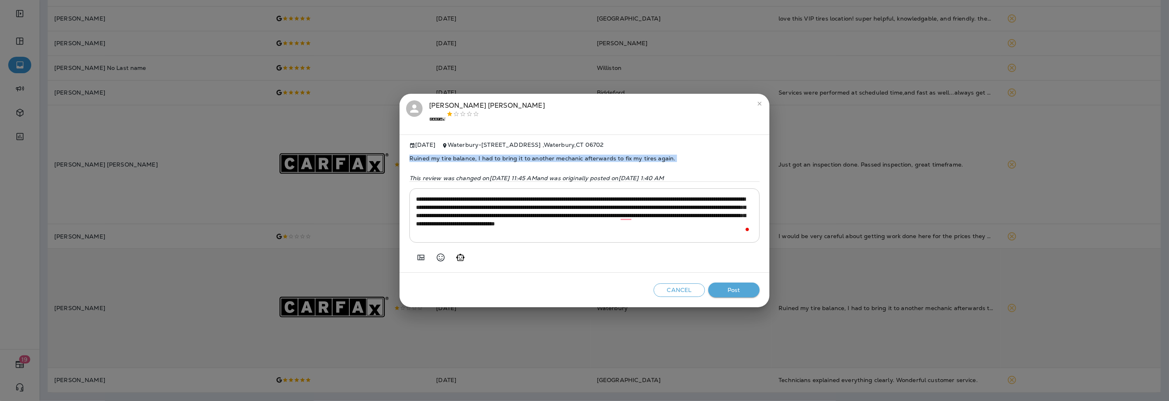
click at [587, 152] on span "Ruined my tire balance, I had to bring it to another mechanic afterwards to fix…" at bounding box center [584, 158] width 350 height 20
copy span "Ruined my tire balance, I had to bring it to another mechanic afterwards to fix…"
click at [744, 289] on button "Post" at bounding box center [733, 289] width 51 height 15
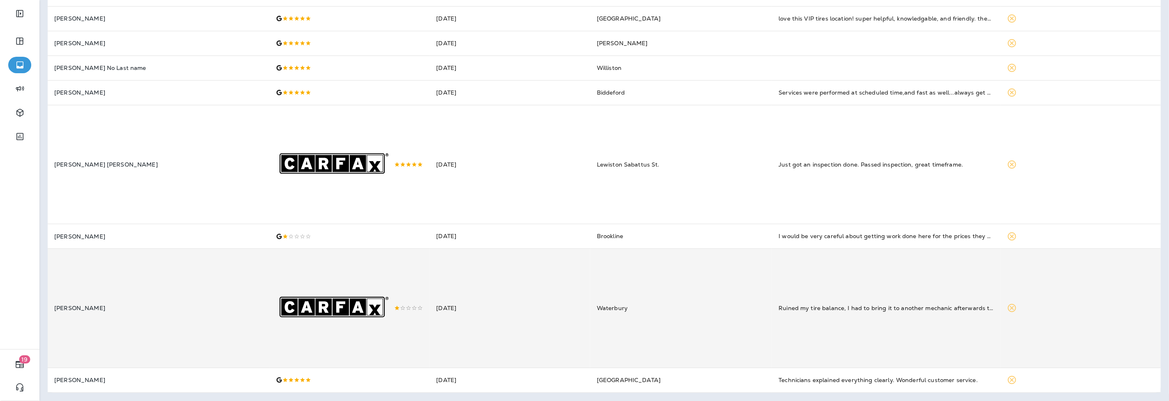
click at [153, 293] on td "[PERSON_NAME]" at bounding box center [159, 308] width 222 height 119
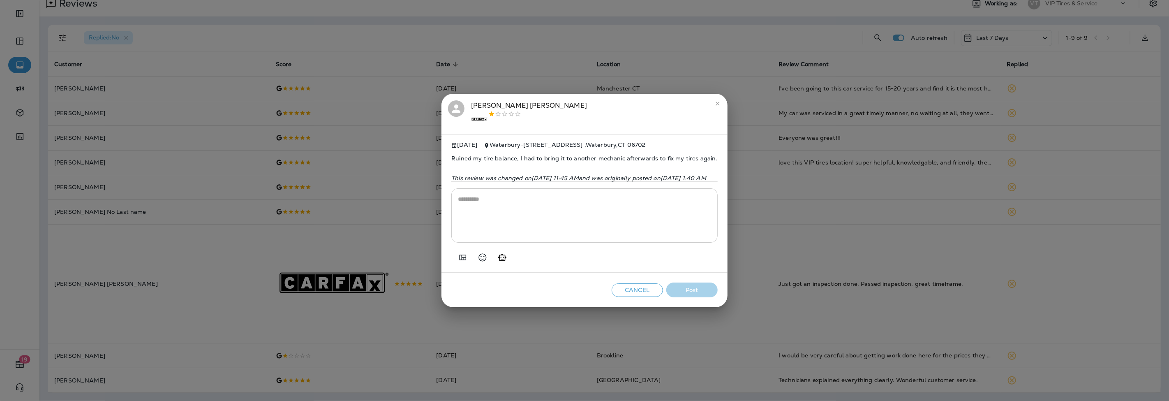
scroll to position [16, 0]
click at [471, 103] on div "Michael Gambucci .st0{fill-rule:evenodd;clip-rule:evenodd;fill:#FFFFFF;} .st1{f…" at bounding box center [529, 114] width 116 height 28
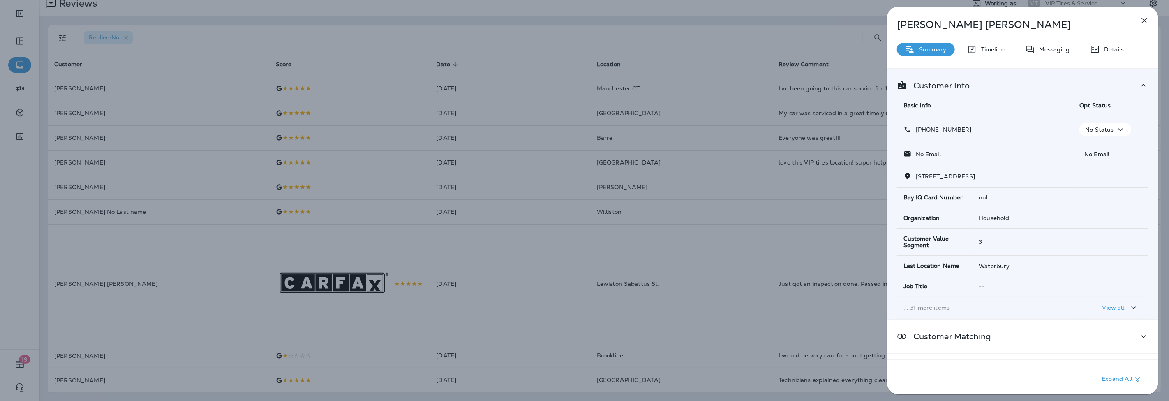
drag, startPoint x: 975, startPoint y: 130, endPoint x: 924, endPoint y: 129, distance: 51.8
click at [924, 129] on div "+1 (203) 346-8554" at bounding box center [984, 129] width 163 height 9
copy p "(203) 346-8554"
click at [1143, 19] on icon "button" at bounding box center [1144, 20] width 5 height 5
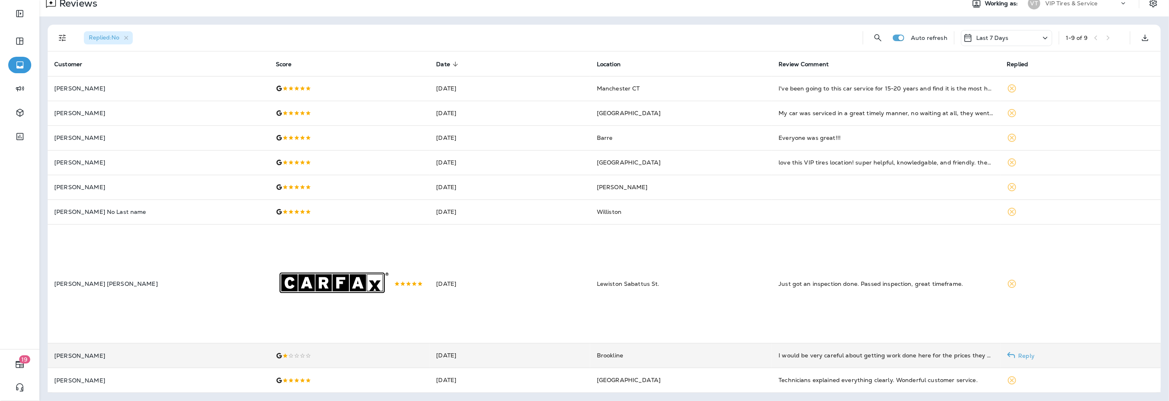
click at [192, 355] on p "[PERSON_NAME]" at bounding box center [158, 355] width 208 height 7
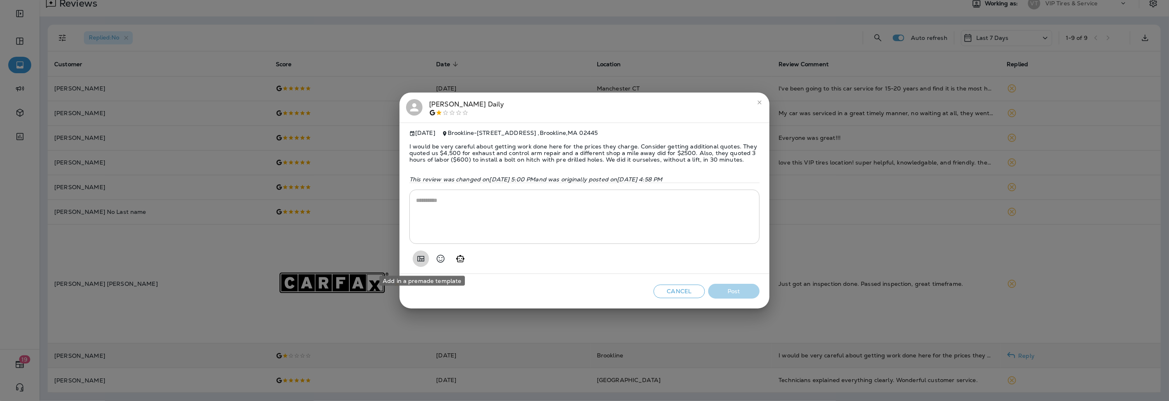
click at [418, 261] on icon "Add in a premade template" at bounding box center [421, 259] width 10 height 10
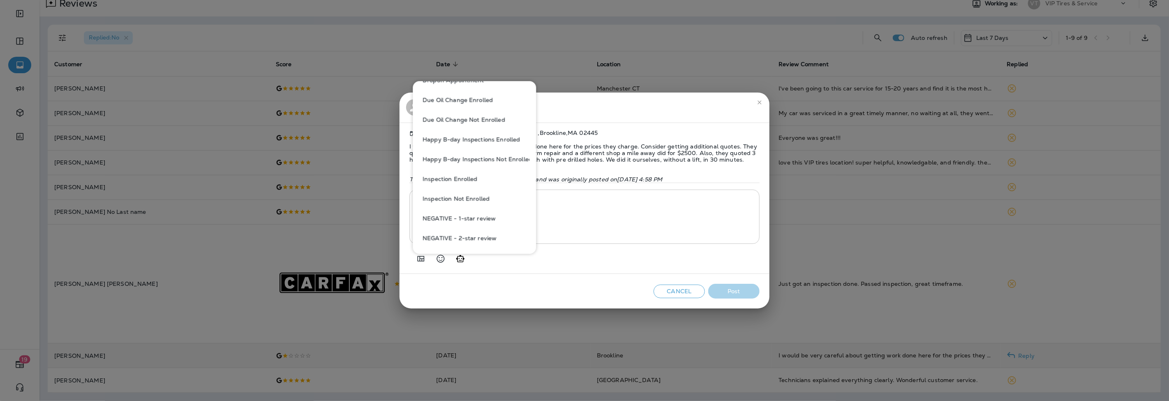
scroll to position [228, 0]
click at [484, 231] on button "NEGATIVE - Against Company Policy" at bounding box center [474, 235] width 110 height 20
type textarea "**********"
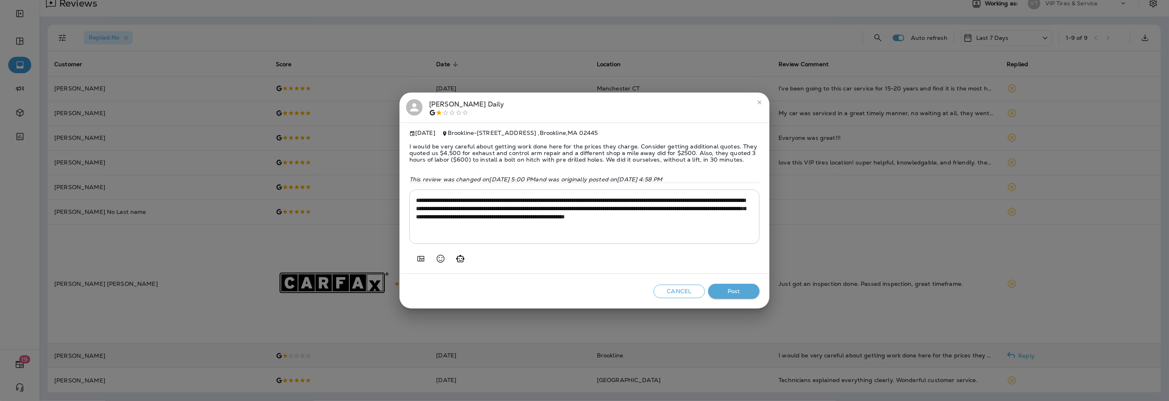
click at [723, 289] on button "Post" at bounding box center [733, 291] width 51 height 15
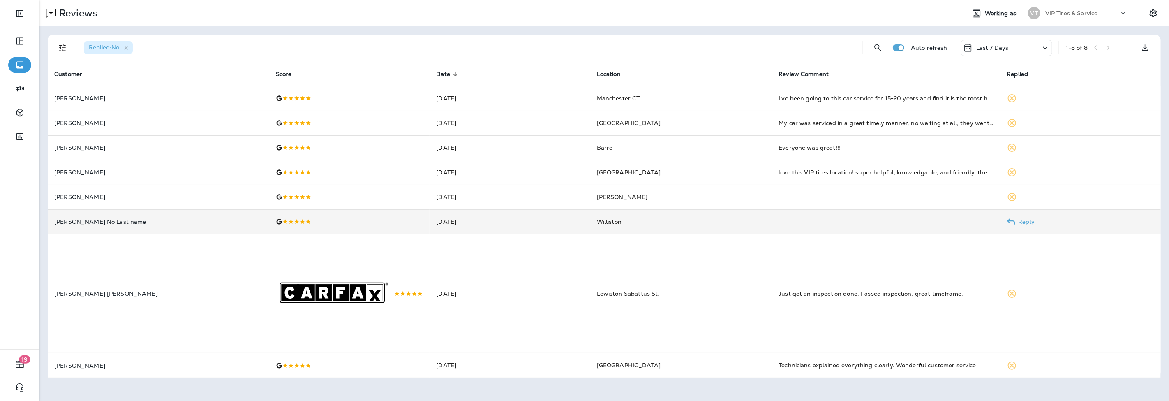
scroll to position [0, 0]
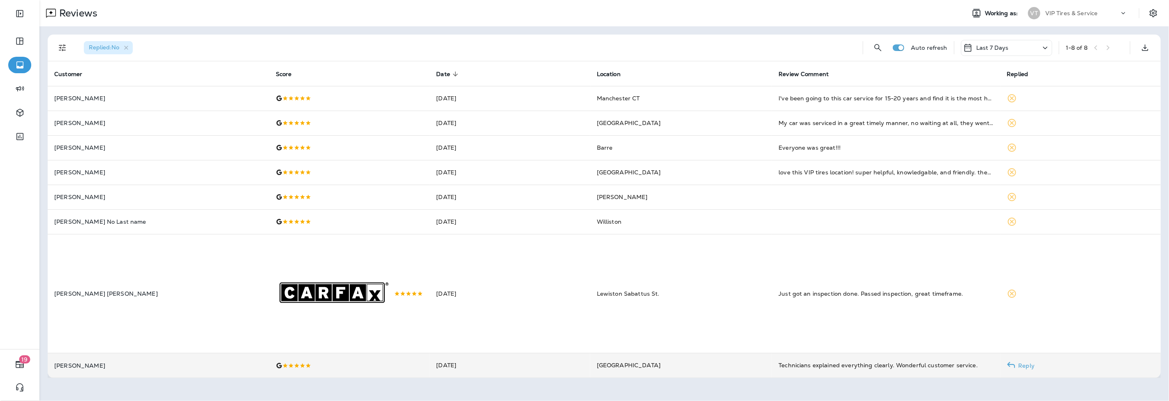
click at [436, 375] on td "[DATE]" at bounding box center [510, 365] width 161 height 25
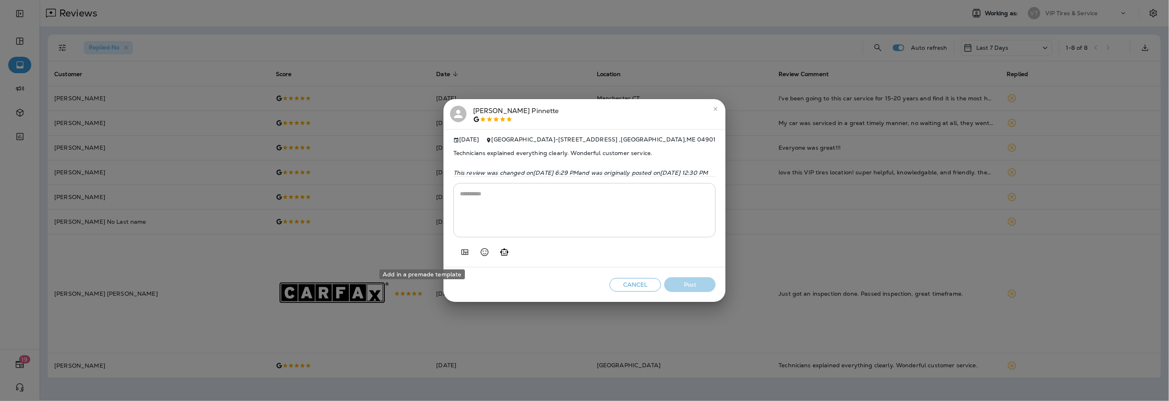
click at [460, 251] on icon "Add in a premade template" at bounding box center [465, 252] width 10 height 10
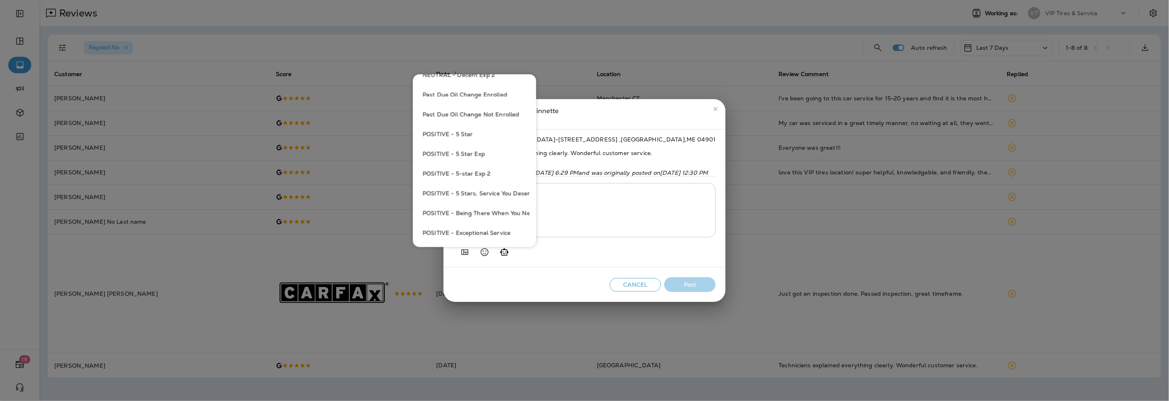
scroll to position [502, 0]
click at [457, 132] on button "POSITIVE - 5 Star" at bounding box center [474, 132] width 110 height 20
type textarea "**********"
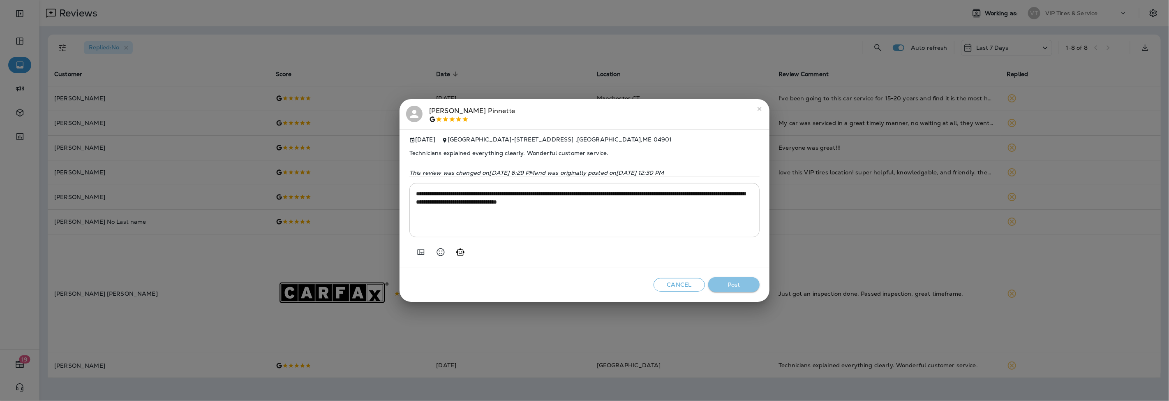
click at [725, 285] on button "Post" at bounding box center [733, 284] width 51 height 15
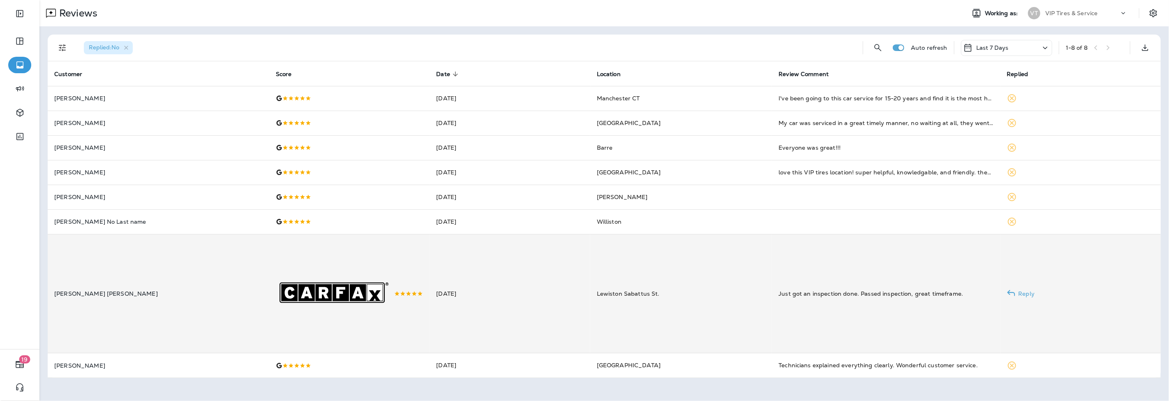
click at [457, 302] on td "[DATE]" at bounding box center [510, 293] width 161 height 119
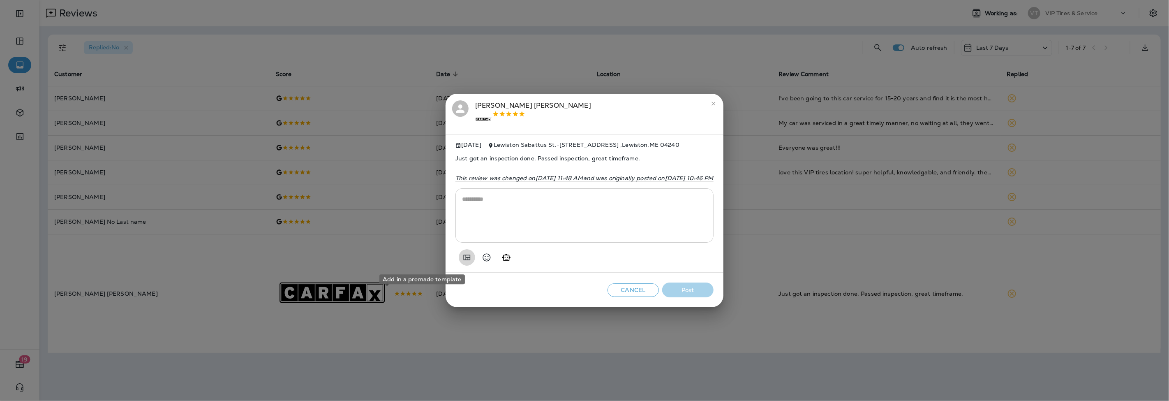
click at [462, 260] on icon "Add in a premade template" at bounding box center [467, 257] width 10 height 10
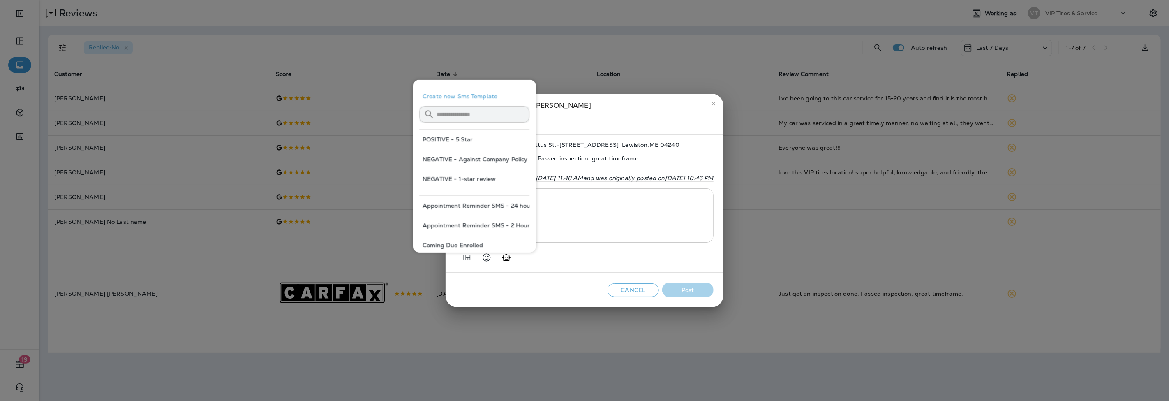
click at [466, 138] on button "POSITIVE - 5 Star" at bounding box center [474, 139] width 110 height 20
type textarea "**********"
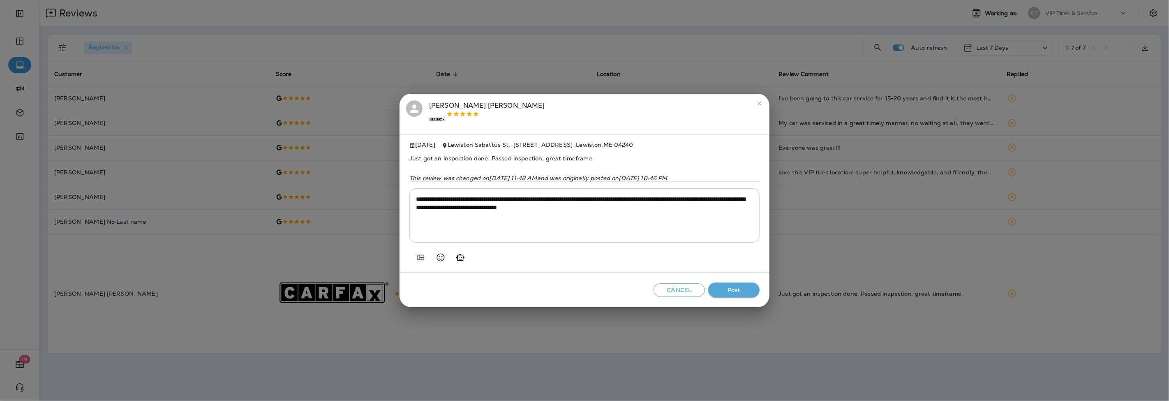
click at [747, 294] on button "Post" at bounding box center [733, 289] width 51 height 15
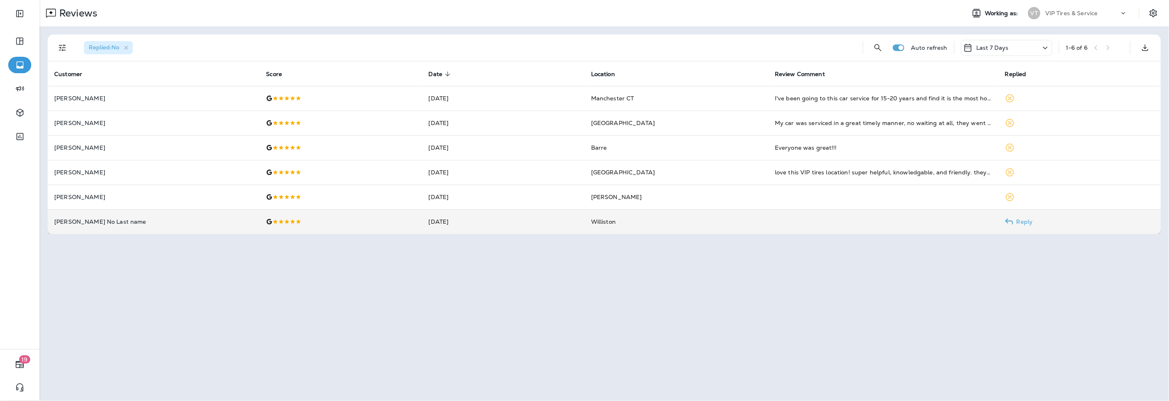
click at [422, 226] on td "[DATE]" at bounding box center [503, 221] width 162 height 25
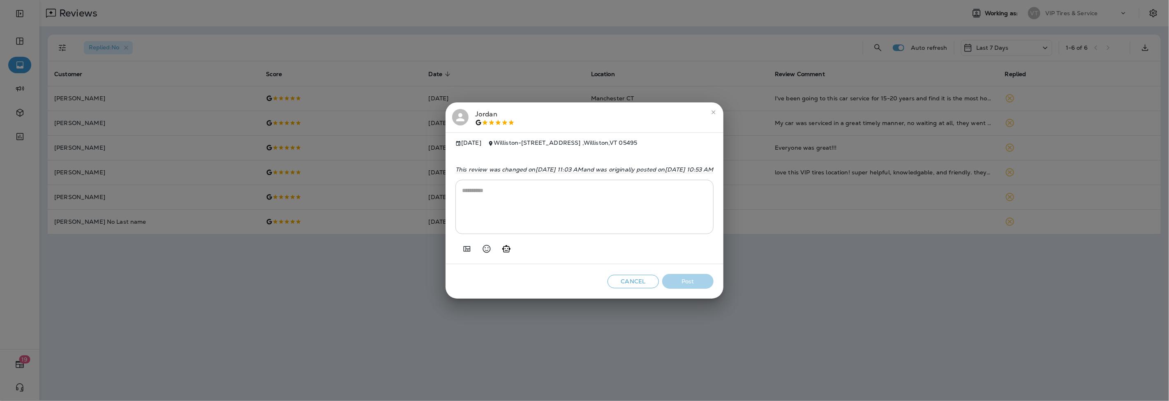
click at [717, 109] on icon "close" at bounding box center [713, 112] width 7 height 7
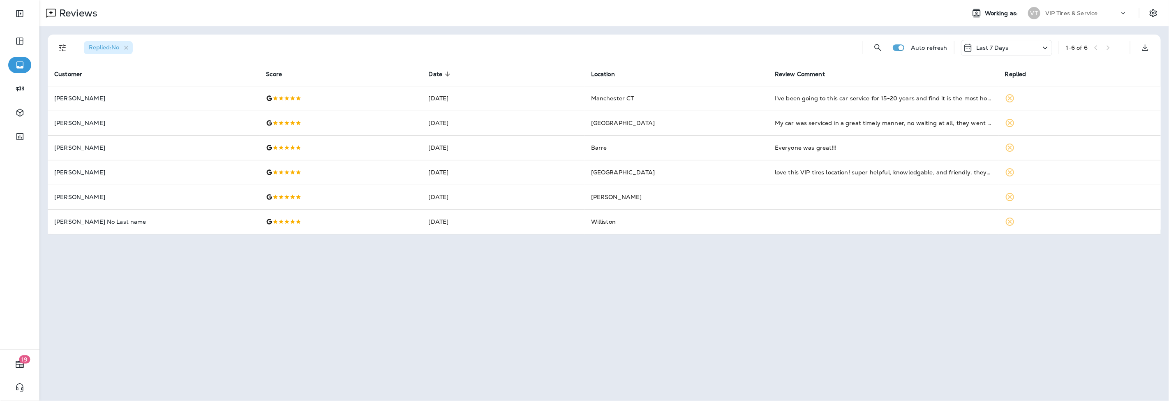
click at [519, 265] on div "Reviews Working as: VT VIP Tires & Service Replied : No Auto refresh Last 7 Day…" at bounding box center [604, 200] width 1130 height 401
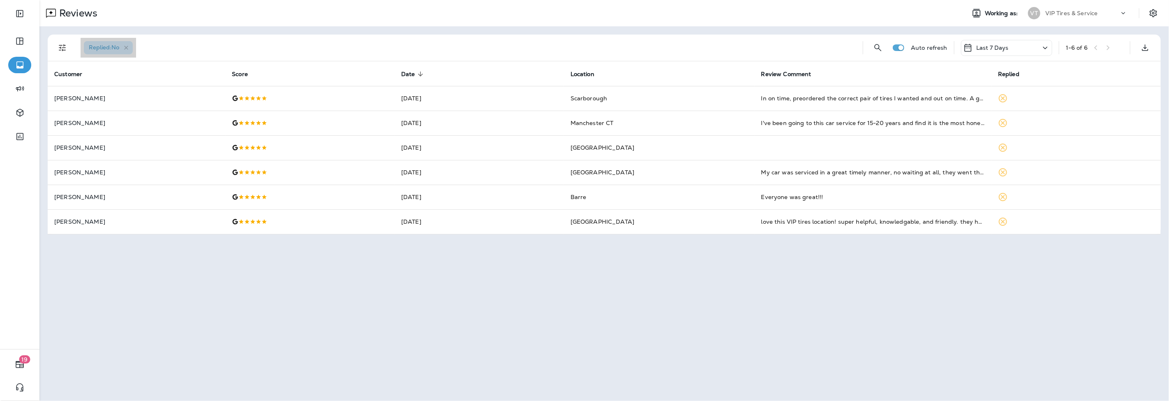
click at [133, 47] on div "Replied : No" at bounding box center [108, 47] width 49 height 13
click at [128, 47] on icon "button" at bounding box center [126, 47] width 7 height 7
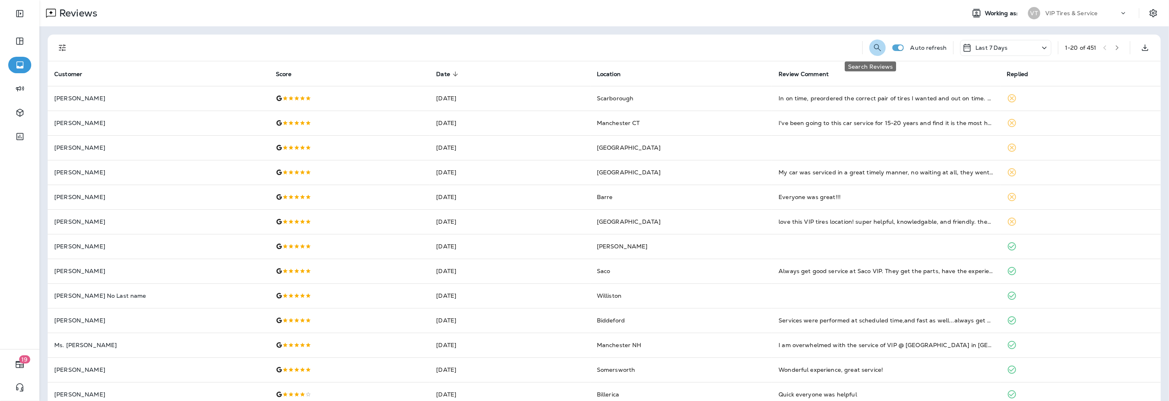
click at [873, 46] on icon "Search Reviews" at bounding box center [878, 48] width 10 height 10
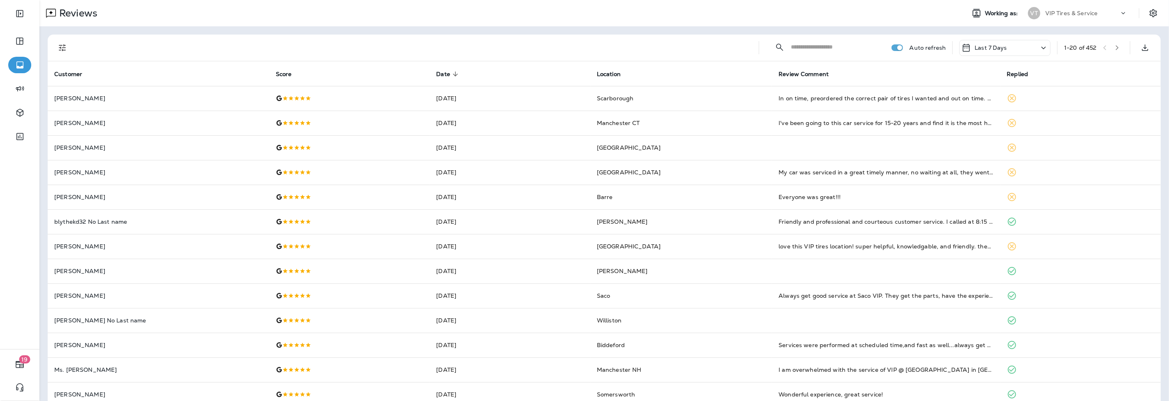
click at [836, 47] on input "text" at bounding box center [833, 47] width 85 height 22
type input "**********"
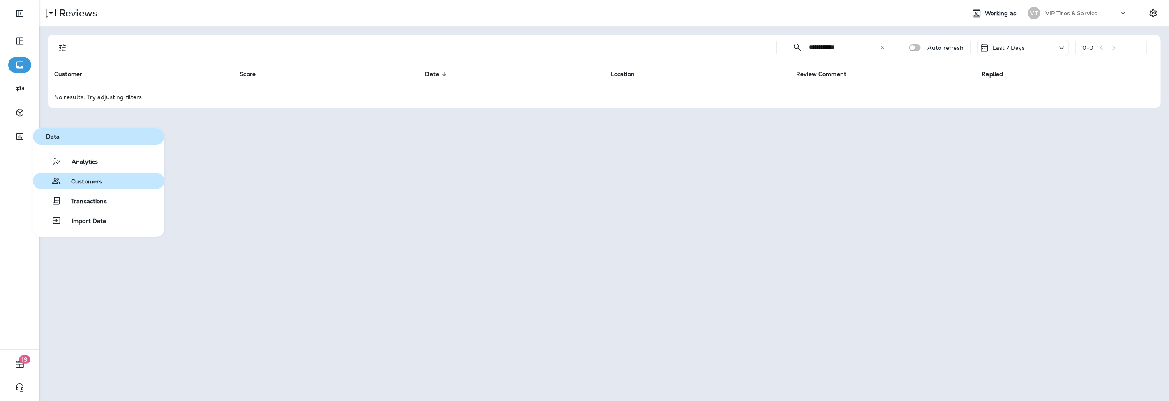
click at [75, 182] on span "Customers" at bounding box center [81, 182] width 41 height 8
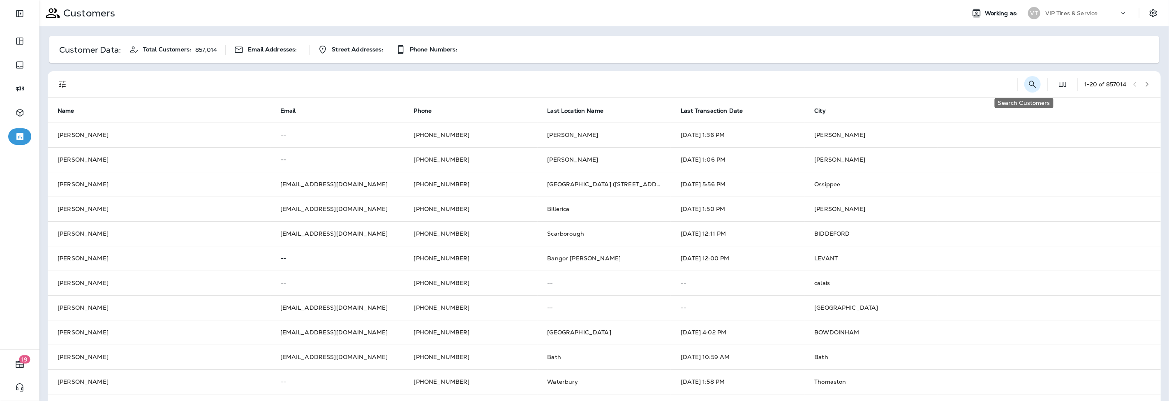
click at [1028, 83] on button "Search Customers" at bounding box center [1032, 84] width 16 height 16
click at [988, 83] on input "text" at bounding box center [989, 84] width 85 height 22
type input "**********"
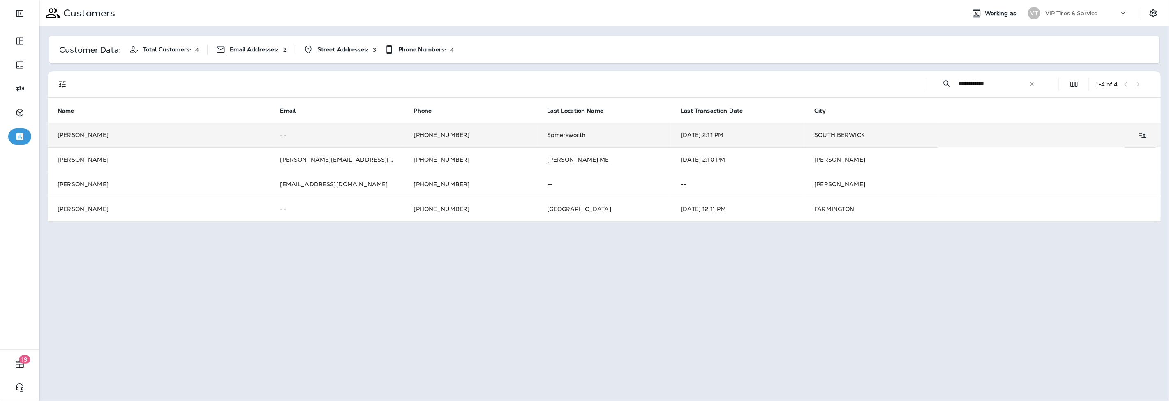
click at [570, 132] on span "Somersworth" at bounding box center [567, 134] width 39 height 7
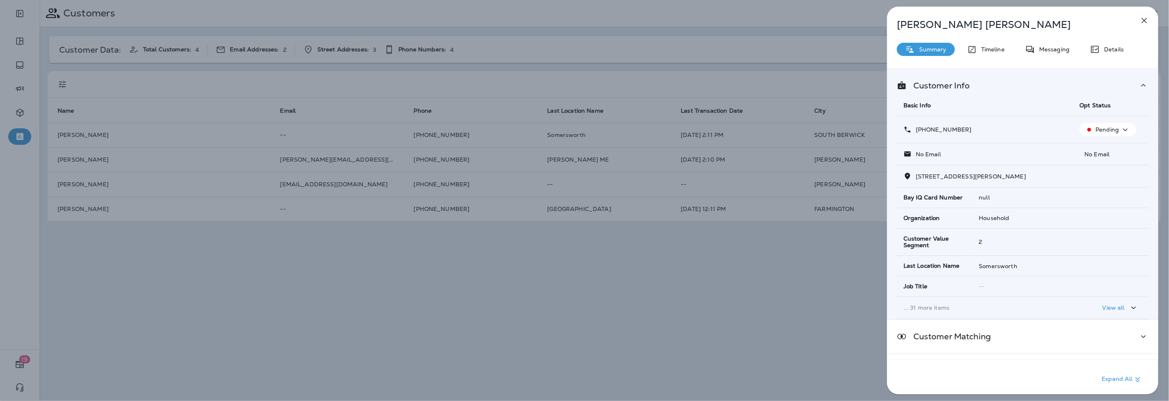
click at [1110, 50] on p "Details" at bounding box center [1112, 49] width 24 height 7
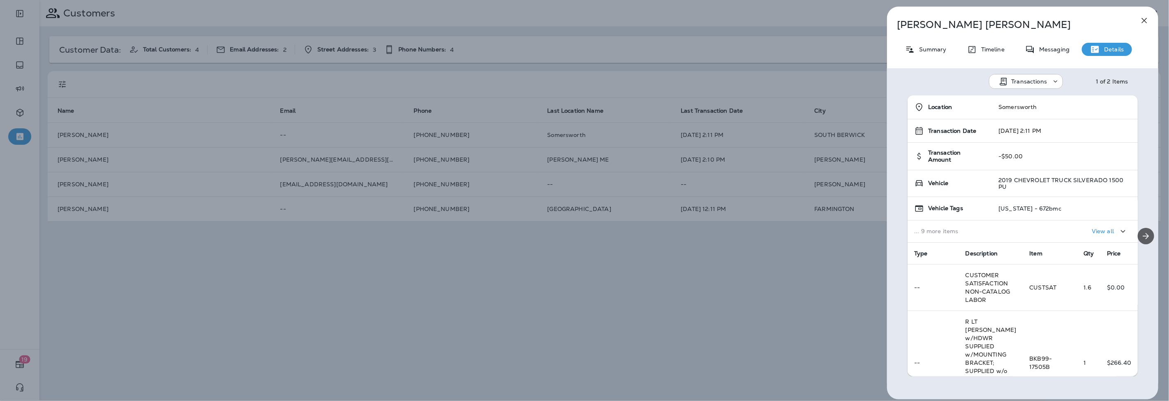
click at [1146, 240] on icon "Next" at bounding box center [1146, 236] width 10 height 10
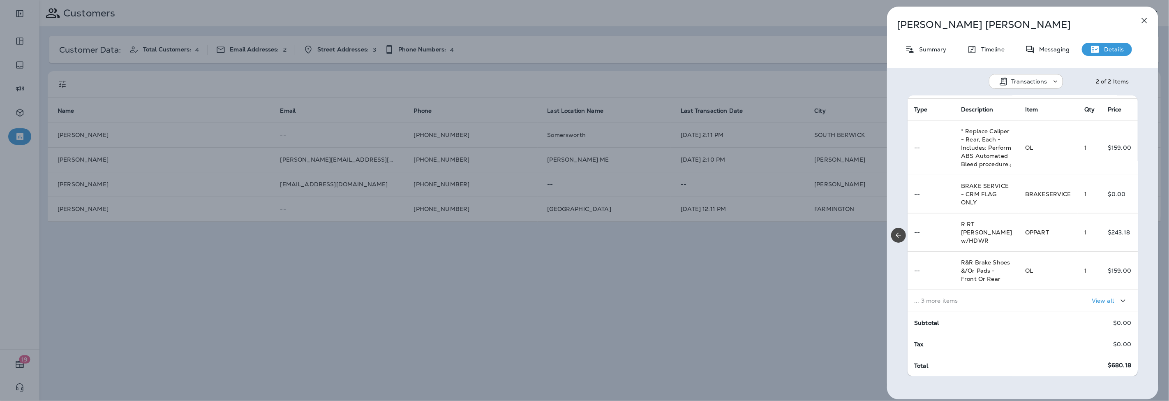
scroll to position [185, 0]
click at [897, 236] on icon "Previous" at bounding box center [898, 234] width 5 height 5
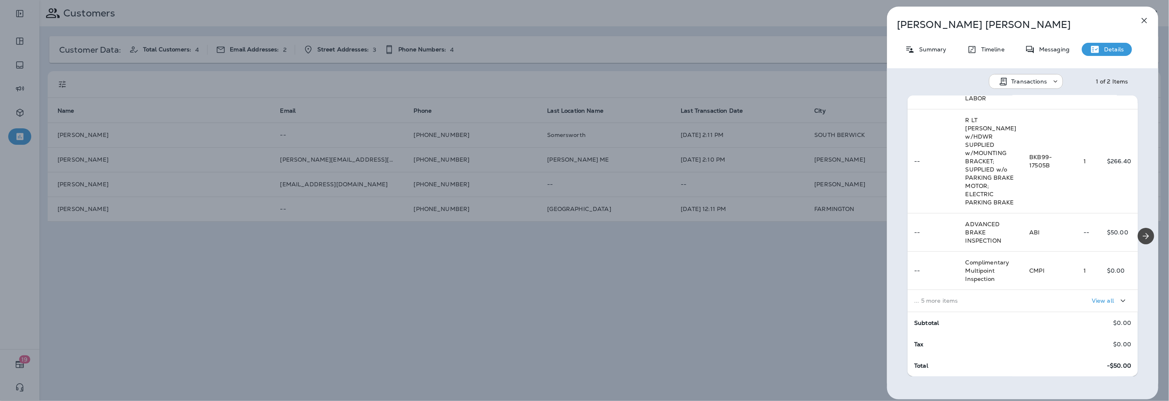
scroll to position [218, 0]
click at [939, 305] on td "... 5 more items" at bounding box center [965, 300] width 115 height 22
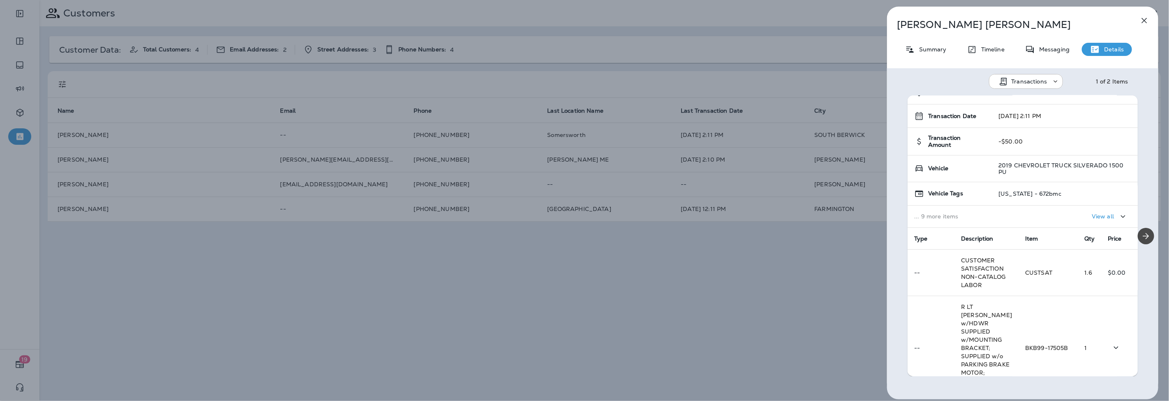
scroll to position [0, 0]
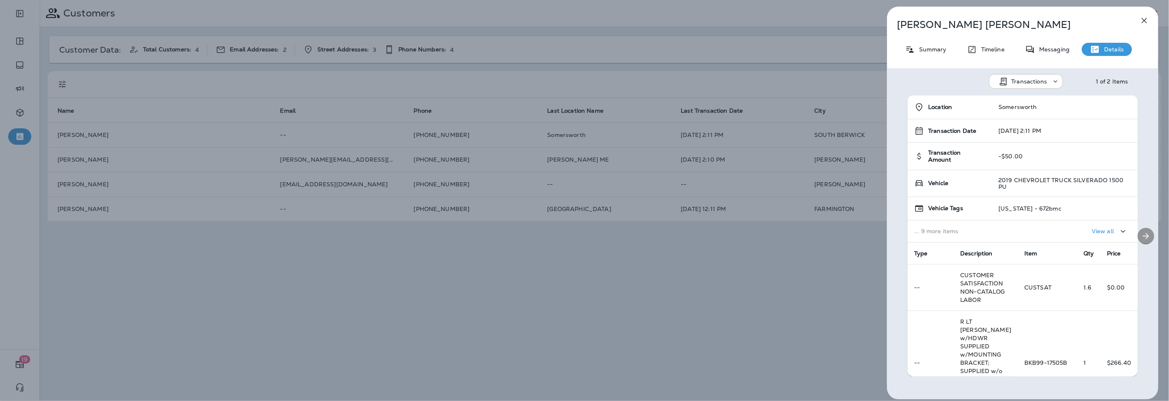
click at [1144, 233] on icon "Next" at bounding box center [1146, 236] width 10 height 10
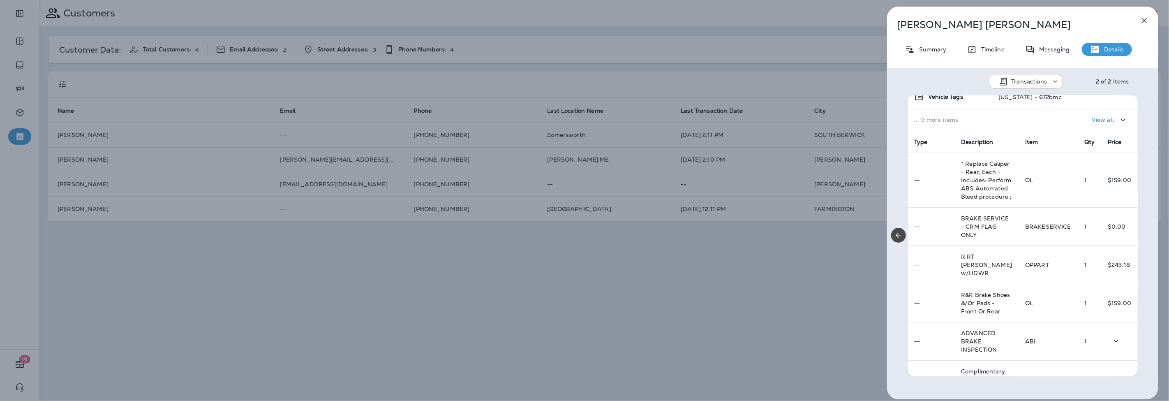
scroll to position [146, 0]
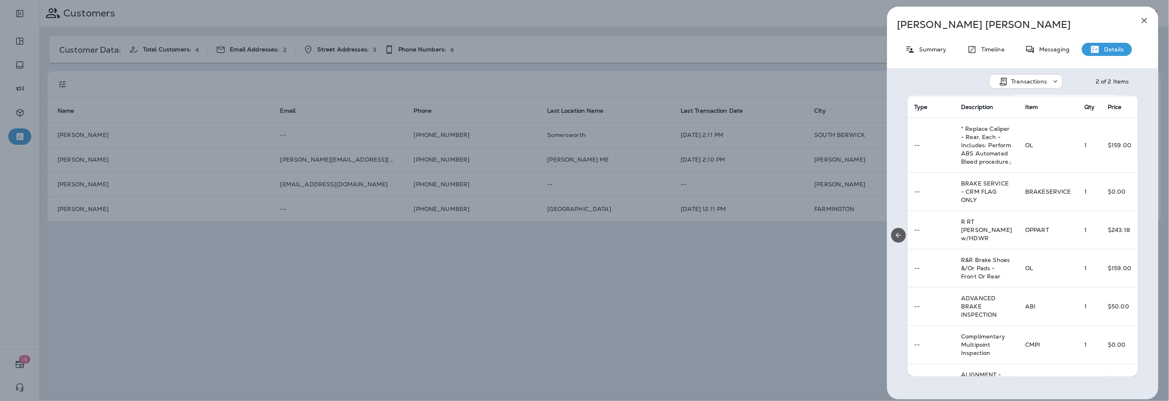
click at [898, 236] on icon "Previous" at bounding box center [898, 234] width 5 height 5
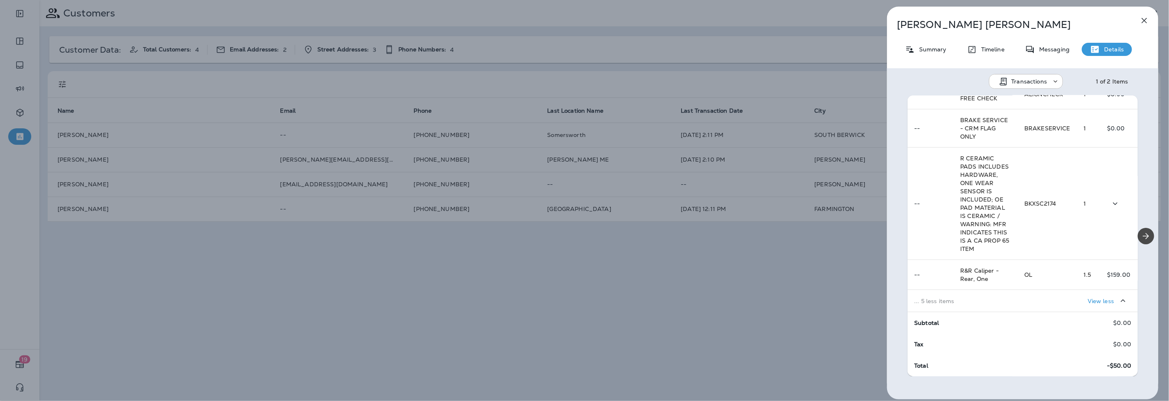
scroll to position [491, 0]
click at [1141, 233] on icon "Next" at bounding box center [1146, 236] width 10 height 10
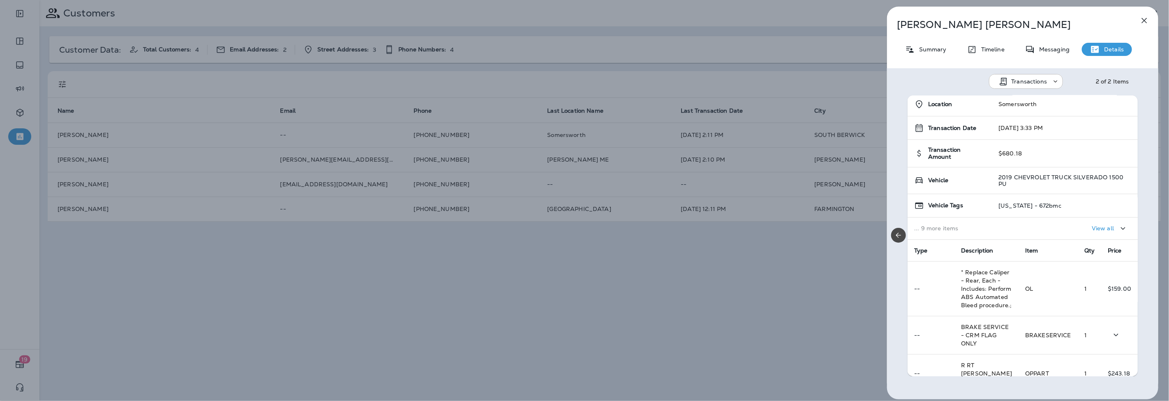
scroll to position [0, 0]
click at [902, 230] on button "Previous" at bounding box center [898, 235] width 15 height 15
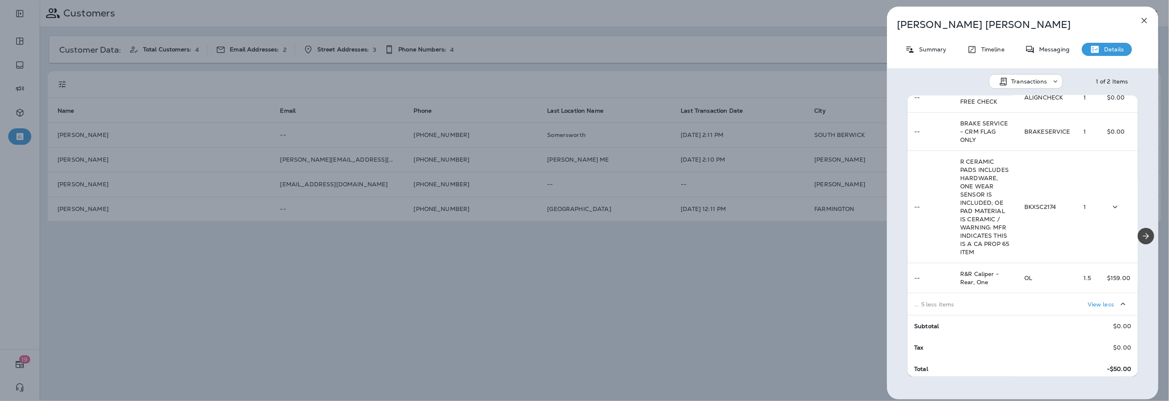
scroll to position [446, 0]
click at [1067, 308] on div "View less" at bounding box center [1077, 300] width 107 height 15
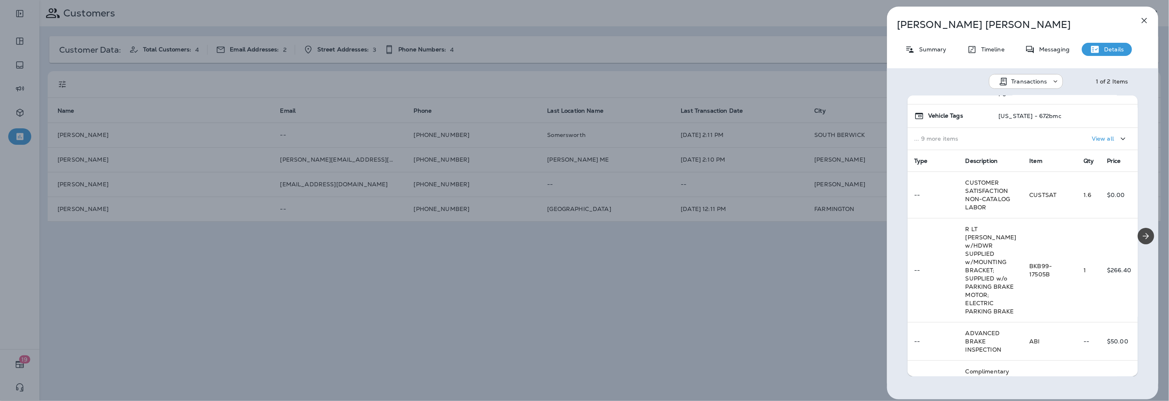
scroll to position [81, 0]
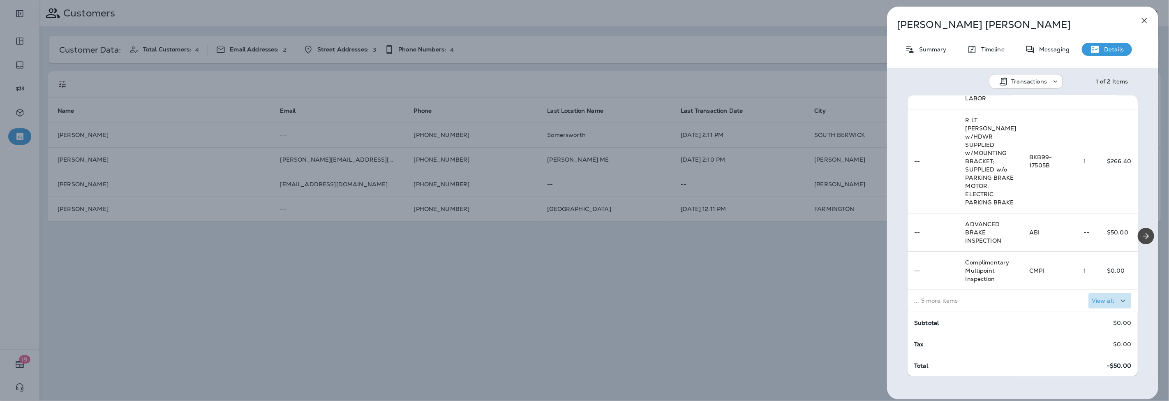
click at [1092, 297] on p "View all" at bounding box center [1103, 300] width 22 height 7
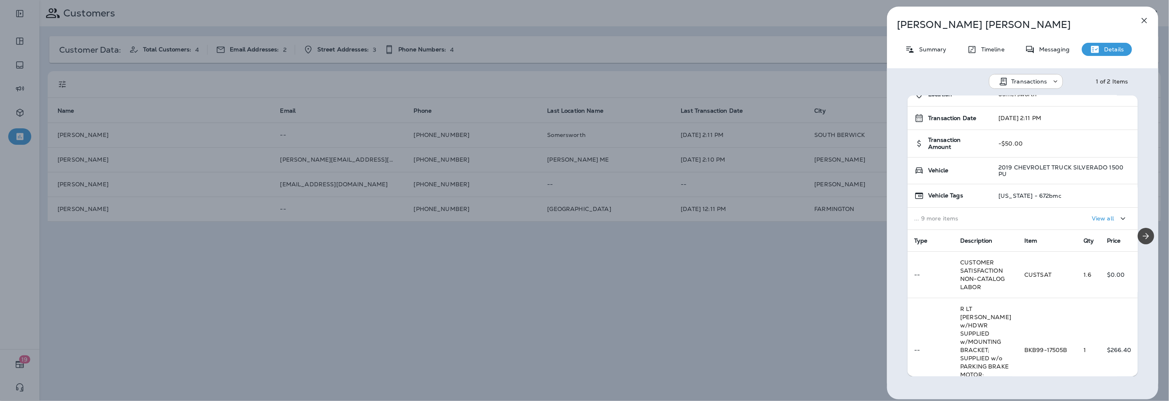
scroll to position [0, 0]
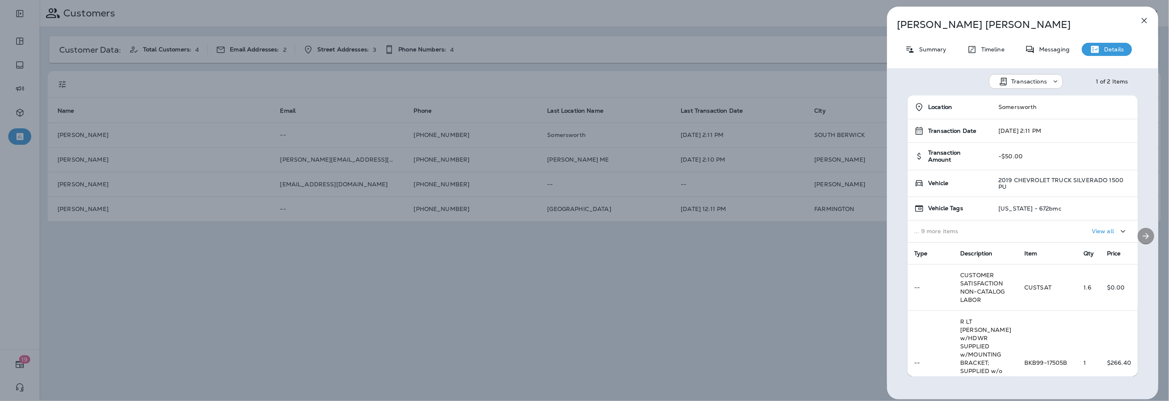
click at [1142, 236] on icon "Next" at bounding box center [1146, 236] width 10 height 10
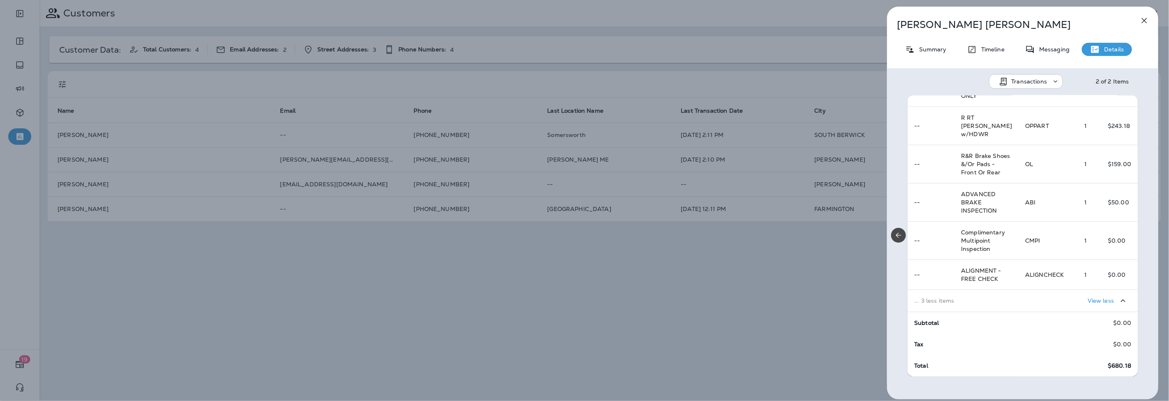
click at [1019, 312] on td "View less" at bounding box center [1078, 300] width 119 height 22
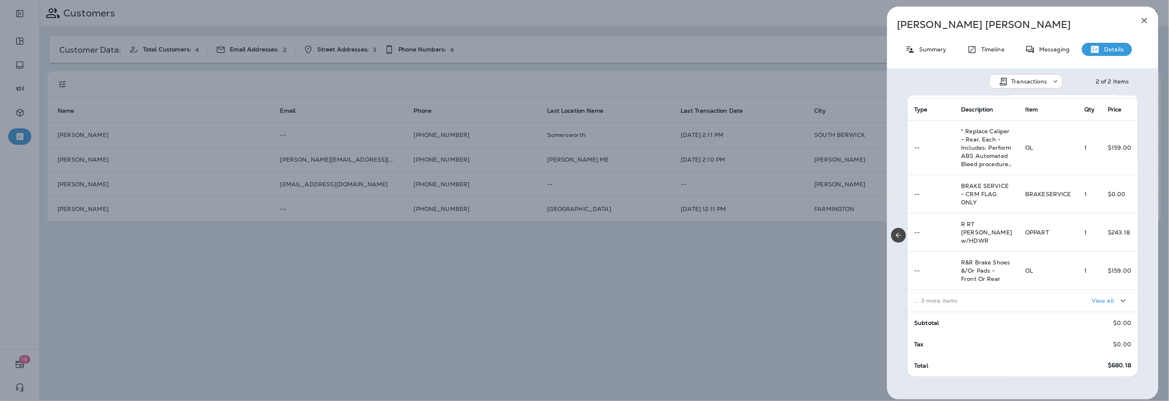
scroll to position [185, 0]
click at [1037, 301] on div "View all" at bounding box center [1078, 300] width 106 height 15
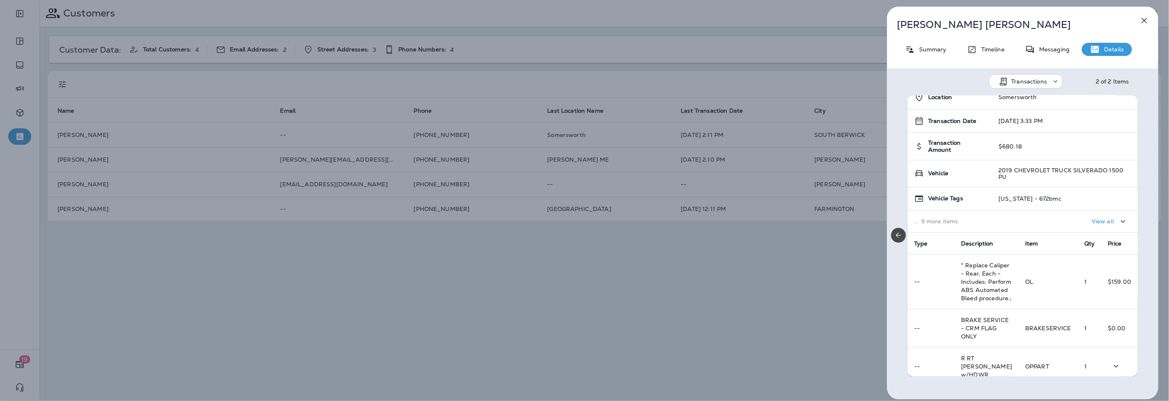
scroll to position [0, 0]
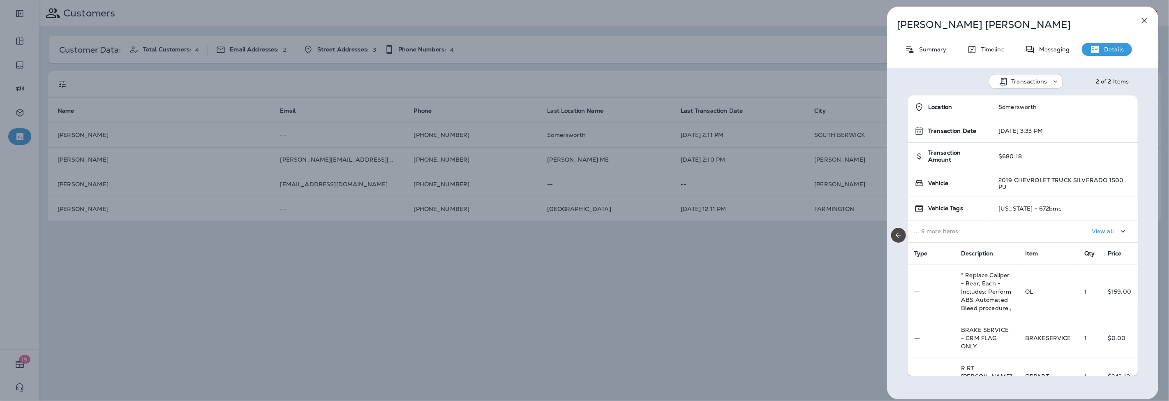
click at [1145, 18] on icon "button" at bounding box center [1144, 21] width 10 height 10
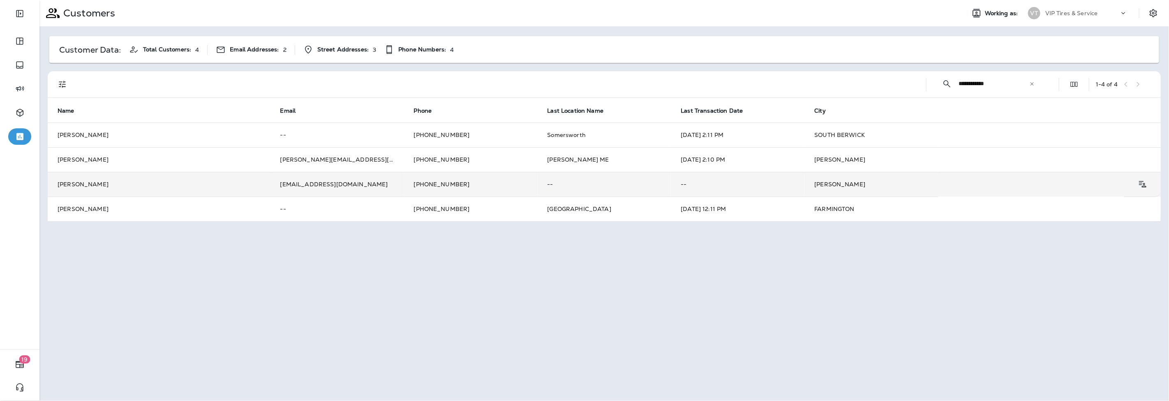
click at [502, 186] on td "+1 (954) 309-6396" at bounding box center [471, 184] width 134 height 25
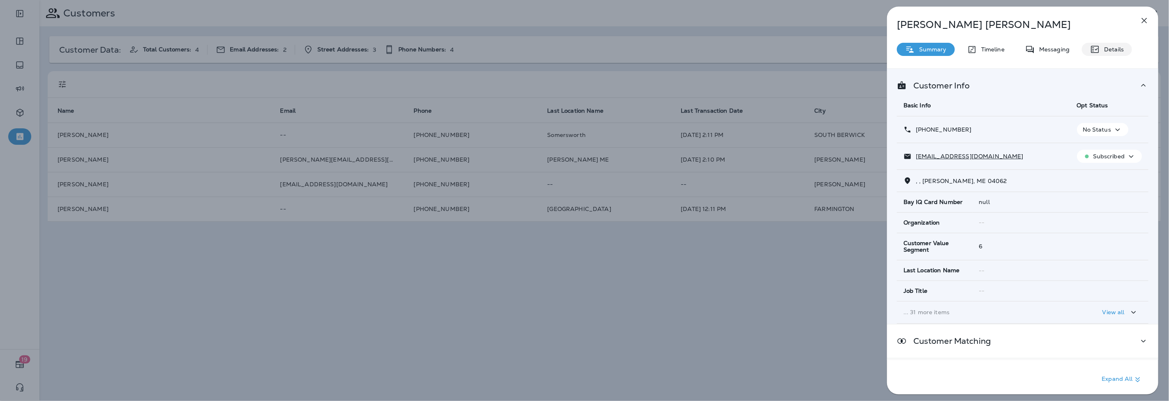
click at [1125, 49] on div "Details" at bounding box center [1107, 49] width 50 height 13
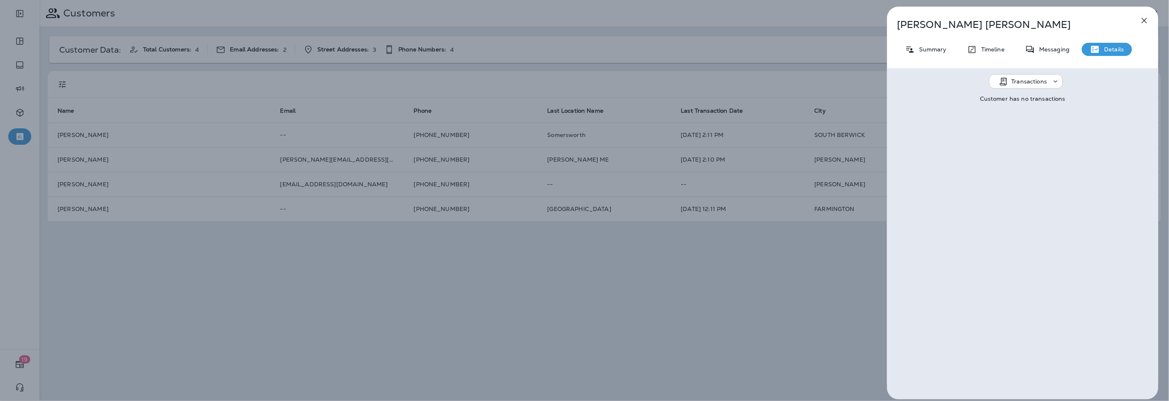
click at [1144, 21] on icon "button" at bounding box center [1144, 21] width 10 height 10
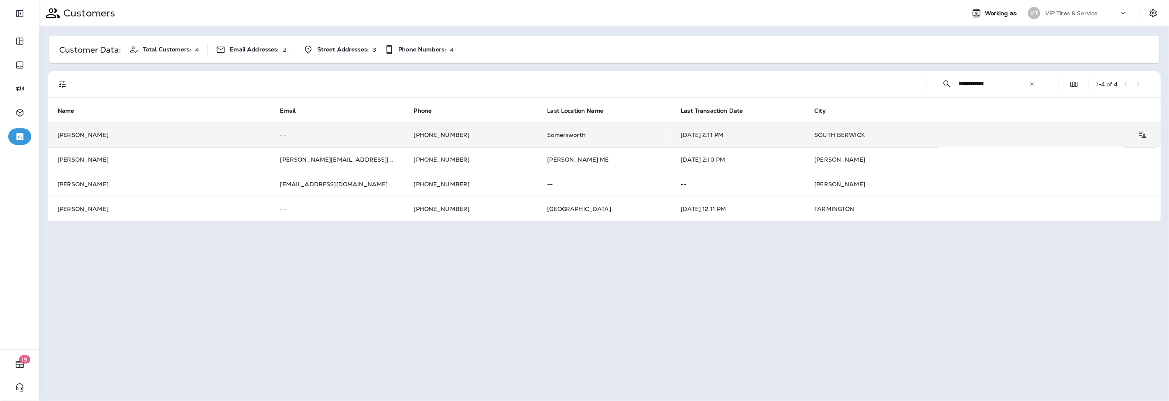
click at [85, 136] on td "[PERSON_NAME]" at bounding box center [159, 134] width 223 height 25
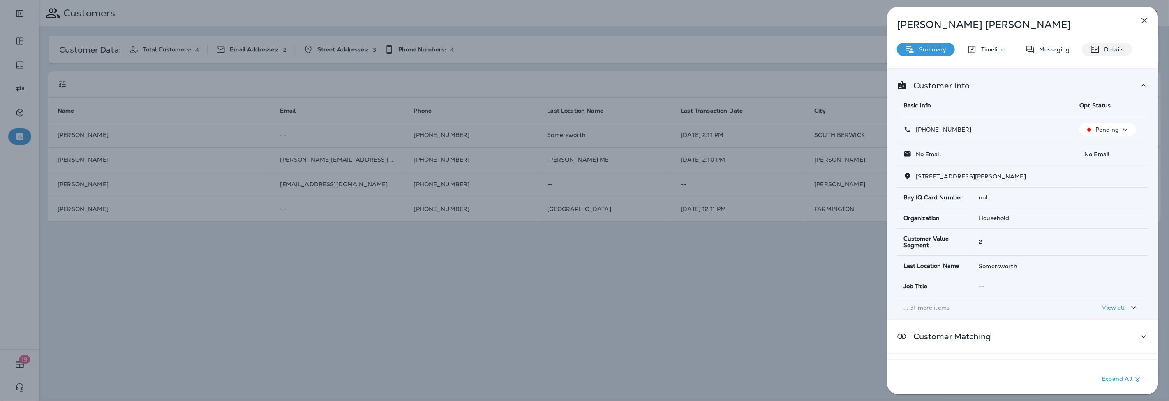
click at [1103, 49] on p "Details" at bounding box center [1112, 49] width 24 height 7
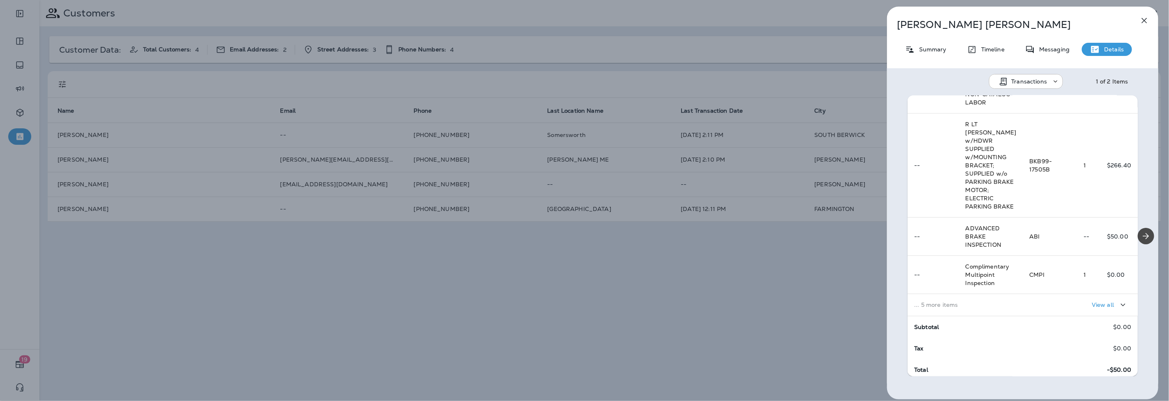
scroll to position [218, 0]
click at [1035, 309] on td "View all" at bounding box center [1080, 300] width 115 height 22
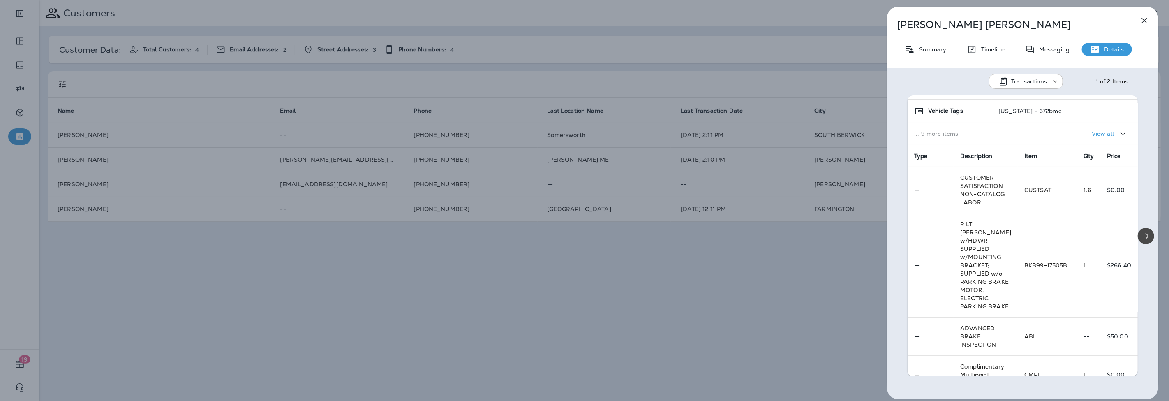
scroll to position [0, 0]
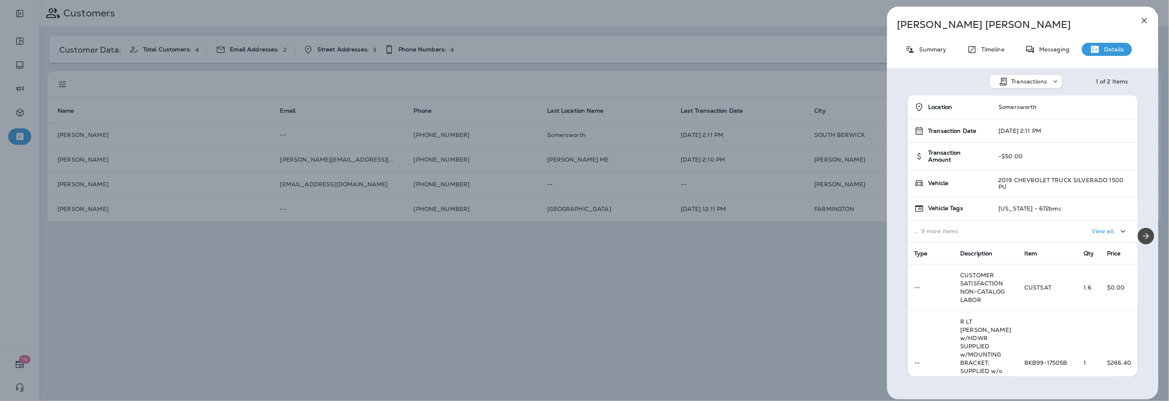
click at [1145, 20] on icon "button" at bounding box center [1144, 20] width 5 height 5
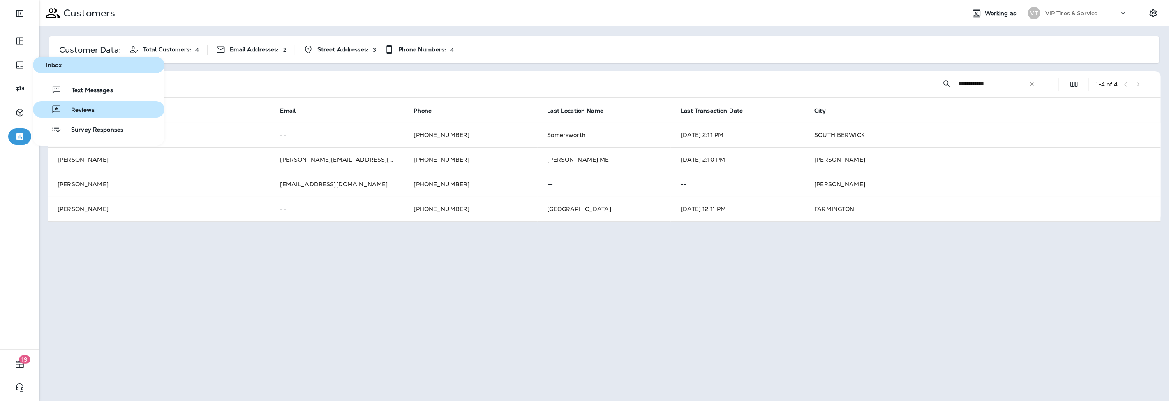
click at [82, 105] on div "Reviews" at bounding box center [65, 109] width 58 height 10
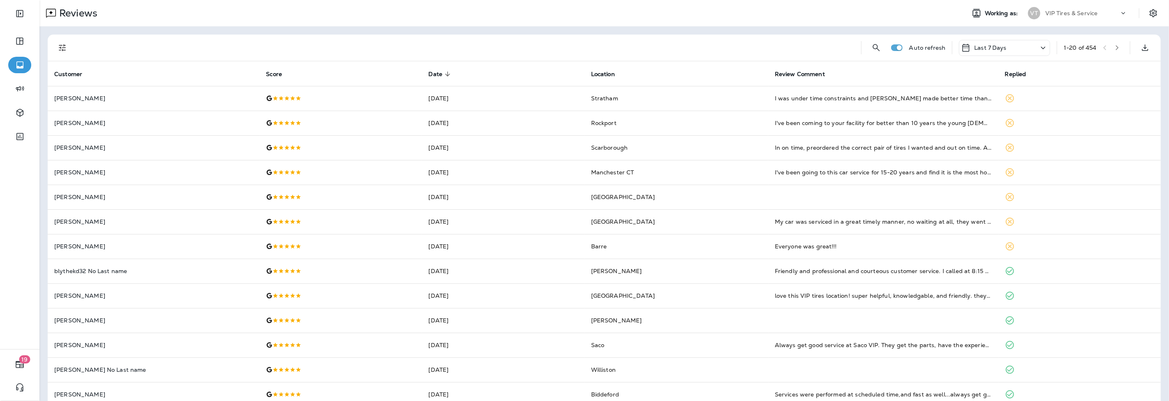
click at [64, 45] on icon "Filters" at bounding box center [62, 47] width 7 height 7
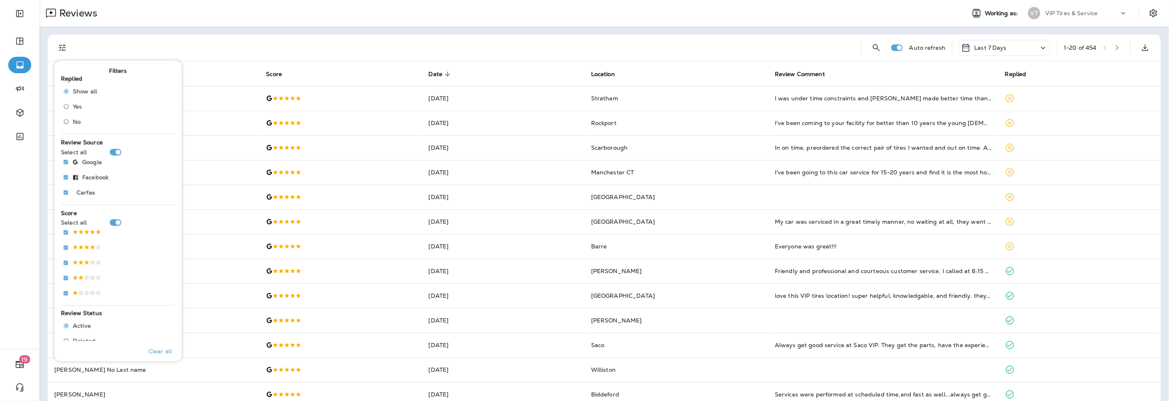
click at [78, 121] on span "No" at bounding box center [77, 121] width 8 height 7
